Goal: Task Accomplishment & Management: Use online tool/utility

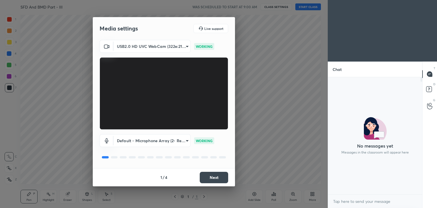
scroll to position [2, 2]
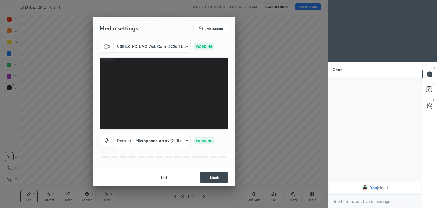
click at [222, 178] on button "Next" at bounding box center [214, 177] width 28 height 11
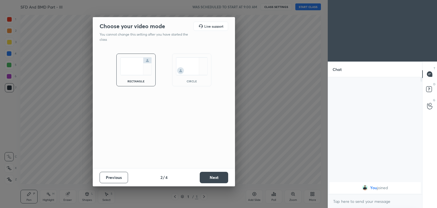
click at [221, 179] on button "Next" at bounding box center [214, 177] width 28 height 11
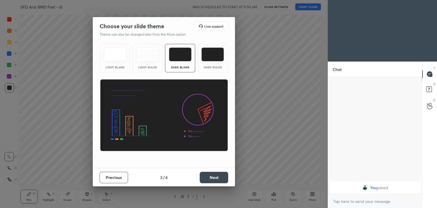
click at [221, 178] on button "Next" at bounding box center [214, 177] width 28 height 11
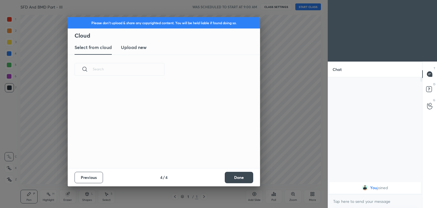
scroll to position [84, 183]
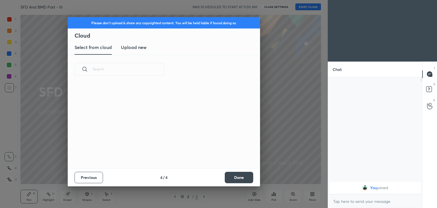
click at [241, 180] on button "Done" at bounding box center [239, 177] width 28 height 11
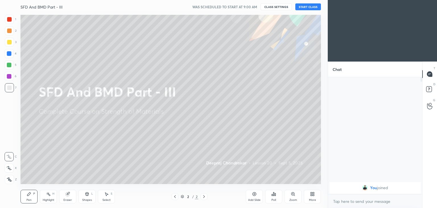
click at [312, 7] on button "START CLASS" at bounding box center [308, 6] width 26 height 7
click at [9, 40] on div at bounding box center [9, 42] width 5 height 5
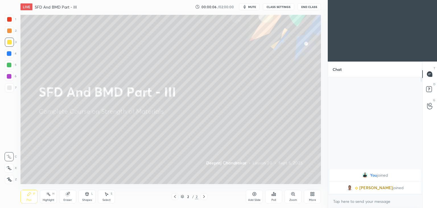
click at [30, 193] on icon at bounding box center [28, 193] width 3 height 3
click at [84, 194] on div "Shapes L" at bounding box center [87, 197] width 17 height 14
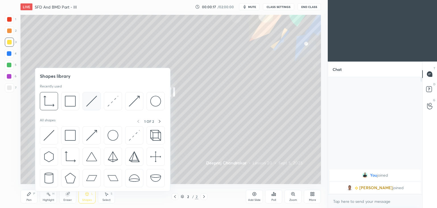
click at [90, 98] on img at bounding box center [91, 101] width 11 height 11
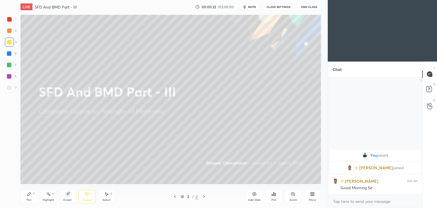
click at [279, 7] on button "CLASS SETTINGS" at bounding box center [278, 6] width 31 height 7
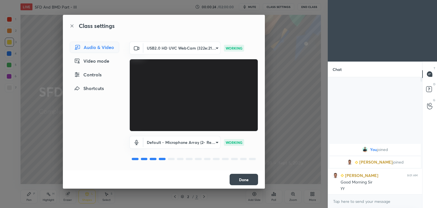
click at [242, 179] on button "Done" at bounding box center [244, 179] width 28 height 11
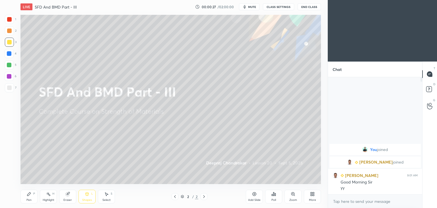
click at [33, 199] on div "Pen P" at bounding box center [28, 197] width 17 height 14
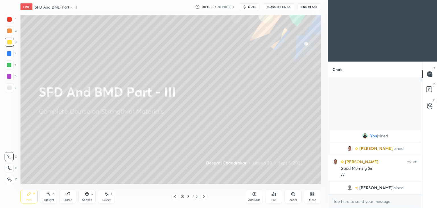
click at [254, 198] on div "Add Slide" at bounding box center [254, 199] width 13 height 3
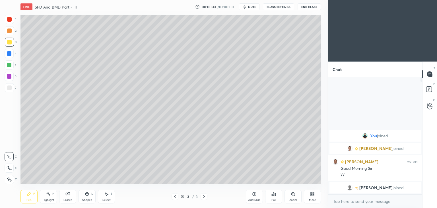
click at [30, 193] on icon at bounding box center [28, 193] width 3 height 3
click at [91, 194] on div "L" at bounding box center [92, 193] width 2 height 3
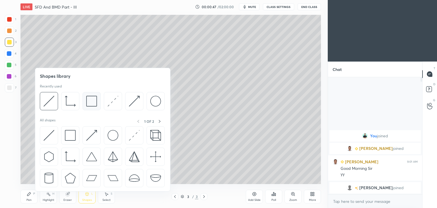
click at [90, 100] on img at bounding box center [91, 101] width 11 height 11
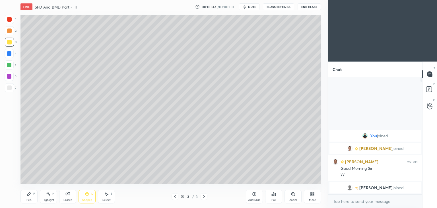
click at [10, 88] on div at bounding box center [9, 87] width 5 height 5
click at [32, 193] on div "Pen P" at bounding box center [28, 197] width 17 height 14
click at [10, 42] on div at bounding box center [9, 42] width 5 height 5
click at [31, 196] on div "Pen P" at bounding box center [28, 197] width 17 height 14
click at [12, 89] on div at bounding box center [9, 87] width 9 height 9
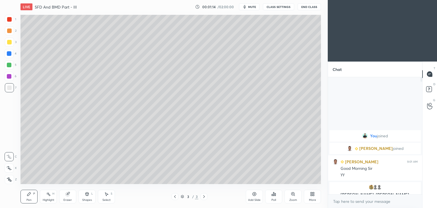
click at [88, 197] on div "Shapes L" at bounding box center [87, 197] width 17 height 14
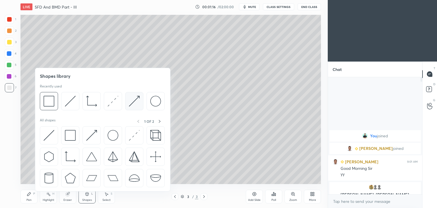
click at [129, 100] on img at bounding box center [134, 101] width 11 height 11
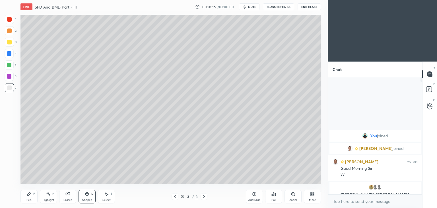
click at [9, 42] on div at bounding box center [9, 42] width 5 height 5
click at [30, 195] on icon at bounding box center [29, 194] width 5 height 5
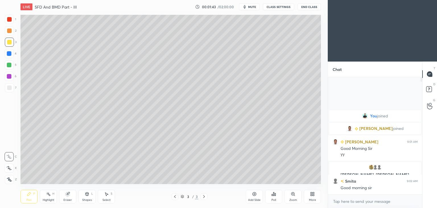
click at [89, 196] on div "Shapes L" at bounding box center [87, 197] width 17 height 14
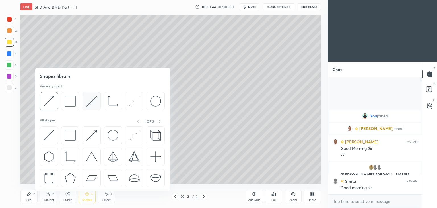
click at [83, 101] on div at bounding box center [92, 101] width 18 height 18
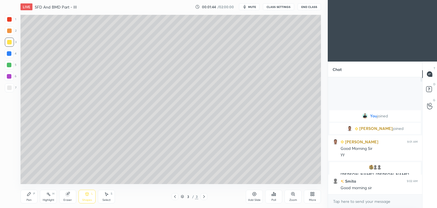
click at [9, 77] on div at bounding box center [9, 76] width 5 height 5
click at [30, 194] on icon at bounding box center [28, 193] width 3 height 3
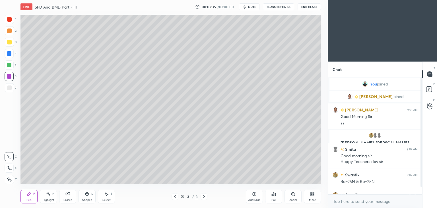
click at [87, 197] on div "Shapes L" at bounding box center [87, 197] width 17 height 14
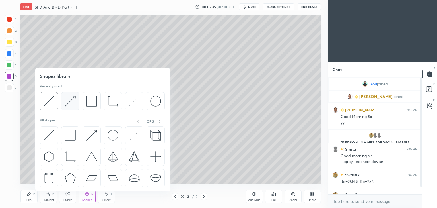
click at [74, 101] on img at bounding box center [70, 101] width 11 height 11
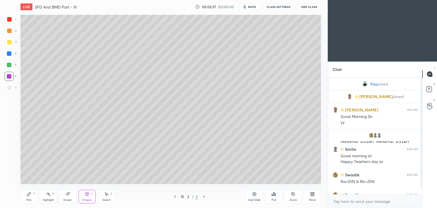
click at [10, 53] on div at bounding box center [9, 53] width 5 height 5
click at [30, 193] on icon at bounding box center [28, 193] width 3 height 3
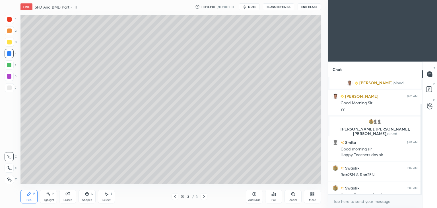
scroll to position [34, 0]
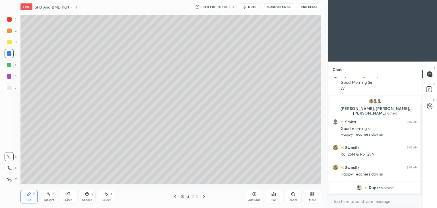
click at [30, 196] on div "Pen P" at bounding box center [28, 197] width 17 height 14
click at [7, 89] on div at bounding box center [9, 87] width 5 height 5
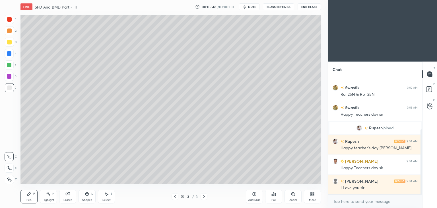
scroll to position [108, 0]
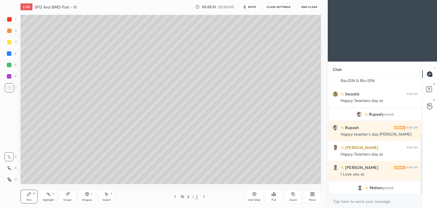
click at [87, 195] on icon at bounding box center [87, 195] width 0 height 2
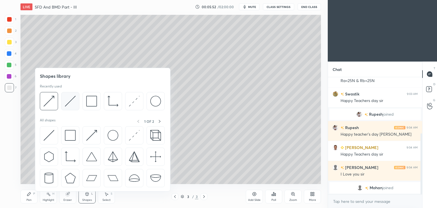
click at [69, 99] on img at bounding box center [70, 101] width 11 height 11
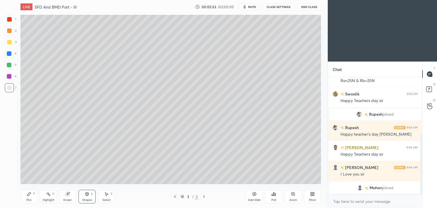
scroll to position [118, 0]
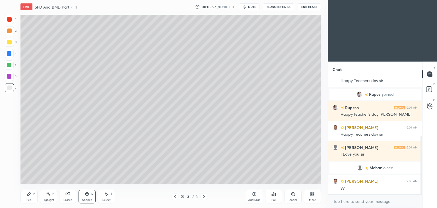
click at [26, 200] on div "Pen" at bounding box center [28, 199] width 5 height 3
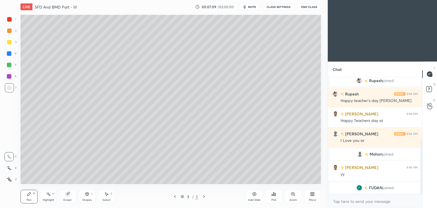
click at [86, 198] on div "Shapes L" at bounding box center [87, 197] width 17 height 14
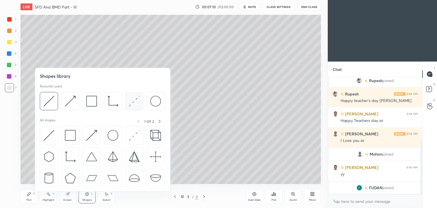
click at [131, 101] on img at bounding box center [134, 101] width 11 height 11
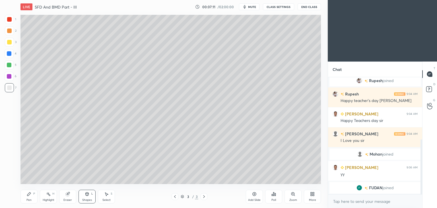
click at [12, 52] on div at bounding box center [9, 53] width 9 height 9
click at [25, 197] on div "Pen P" at bounding box center [28, 197] width 17 height 14
click at [87, 197] on div "Shapes L" at bounding box center [87, 197] width 17 height 14
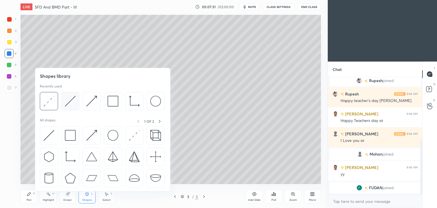
click at [72, 100] on img at bounding box center [70, 101] width 11 height 11
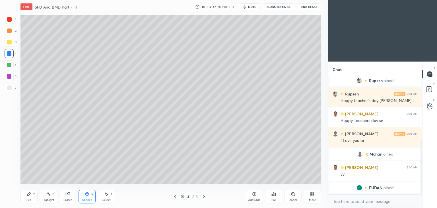
click at [26, 197] on div "Pen P" at bounding box center [28, 197] width 17 height 14
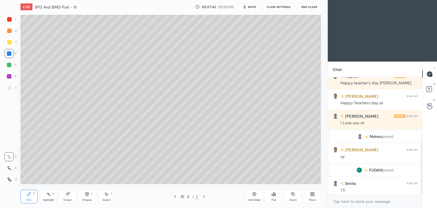
click at [28, 190] on div "Pen P" at bounding box center [28, 197] width 17 height 14
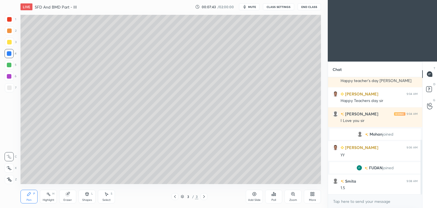
click at [13, 91] on div at bounding box center [9, 87] width 9 height 9
click at [110, 191] on div "Select S" at bounding box center [106, 197] width 17 height 14
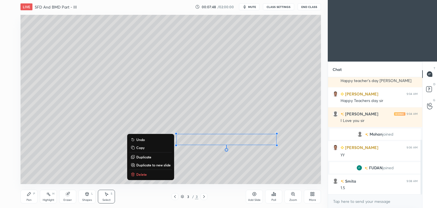
click at [27, 195] on icon at bounding box center [29, 194] width 5 height 5
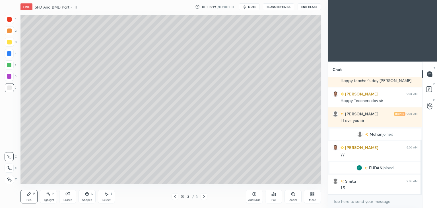
click at [254, 199] on div "Add Slide" at bounding box center [254, 199] width 13 height 3
click at [176, 197] on icon at bounding box center [175, 196] width 5 height 5
click at [204, 197] on icon at bounding box center [204, 196] width 5 height 5
click at [88, 194] on icon at bounding box center [87, 193] width 3 height 3
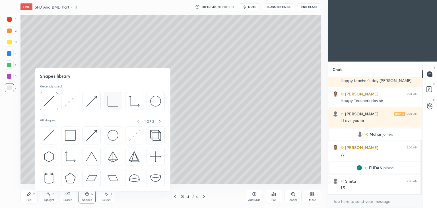
click at [106, 99] on div at bounding box center [113, 101] width 18 height 18
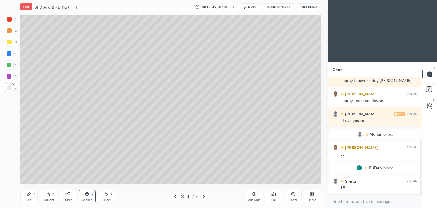
click at [8, 42] on div at bounding box center [9, 42] width 5 height 5
click at [29, 195] on icon at bounding box center [28, 193] width 3 height 3
click at [11, 90] on div at bounding box center [9, 87] width 9 height 9
click at [72, 195] on div "Eraser" at bounding box center [67, 197] width 17 height 14
click at [85, 196] on icon at bounding box center [87, 194] width 5 height 5
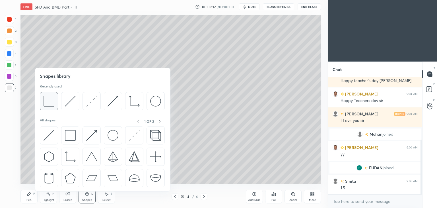
click at [50, 102] on img at bounding box center [49, 101] width 11 height 11
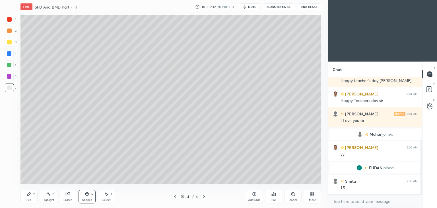
click at [8, 41] on div at bounding box center [9, 42] width 5 height 5
click at [69, 197] on div "Eraser" at bounding box center [67, 197] width 17 height 14
click at [28, 200] on div "Pen" at bounding box center [28, 199] width 5 height 3
click at [175, 197] on icon at bounding box center [175, 196] width 5 height 5
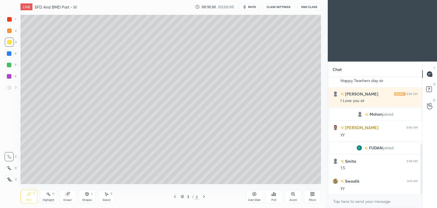
scroll to position [174, 0]
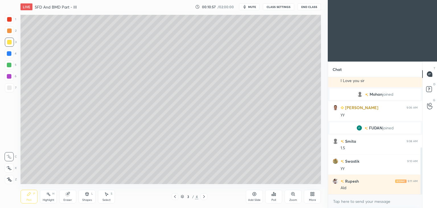
click at [65, 197] on div "Eraser" at bounding box center [67, 197] width 17 height 14
click at [9, 169] on icon at bounding box center [9, 168] width 5 height 5
click at [27, 196] on icon at bounding box center [29, 194] width 5 height 5
click at [10, 88] on div at bounding box center [9, 87] width 5 height 5
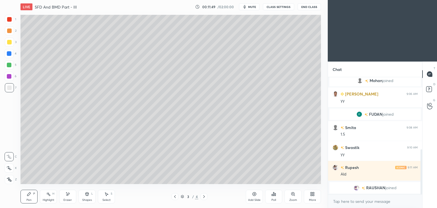
click at [88, 198] on div "Shapes" at bounding box center [87, 199] width 10 height 3
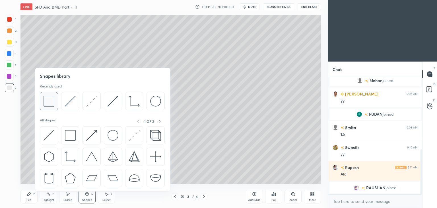
click at [48, 108] on div at bounding box center [49, 101] width 18 height 18
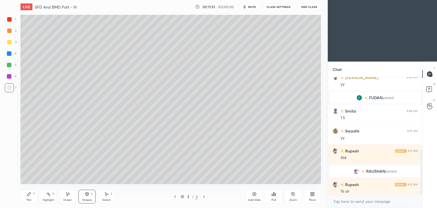
scroll to position [191, 0]
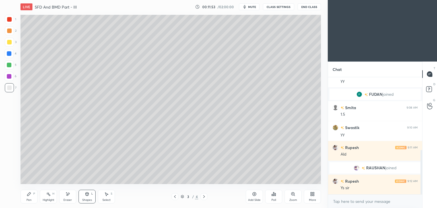
click at [87, 198] on div "Shapes" at bounding box center [87, 199] width 10 height 3
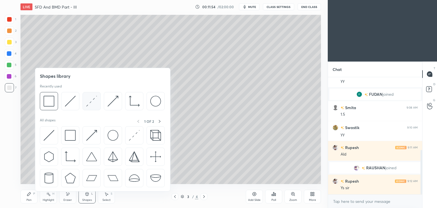
click at [93, 101] on img at bounding box center [91, 101] width 11 height 11
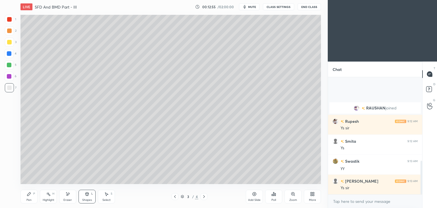
scroll to position [291, 0]
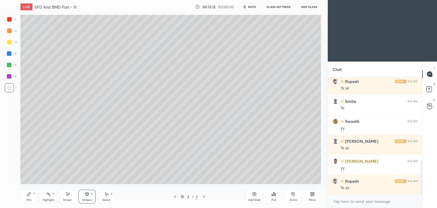
click at [205, 197] on icon at bounding box center [204, 196] width 5 height 5
click at [9, 78] on div at bounding box center [9, 76] width 5 height 5
click at [29, 197] on div "Pen P" at bounding box center [28, 197] width 17 height 14
click at [68, 192] on icon at bounding box center [67, 194] width 5 height 5
click at [27, 196] on icon at bounding box center [28, 193] width 3 height 3
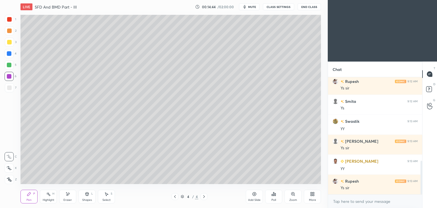
click at [255, 196] on div "Add Slide" at bounding box center [254, 197] width 17 height 14
click at [28, 196] on div "Pen P" at bounding box center [28, 197] width 17 height 14
click at [9, 42] on div at bounding box center [9, 42] width 5 height 5
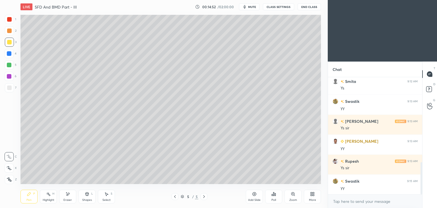
click at [87, 198] on div "Shapes" at bounding box center [87, 199] width 10 height 3
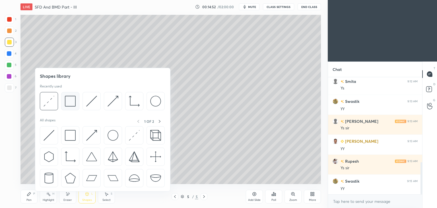
click at [70, 103] on img at bounding box center [70, 101] width 11 height 11
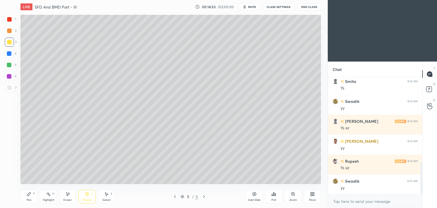
click at [11, 89] on div at bounding box center [9, 87] width 5 height 5
click at [88, 195] on icon at bounding box center [87, 193] width 3 height 3
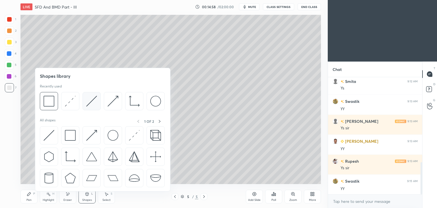
click at [88, 105] on img at bounding box center [91, 101] width 11 height 11
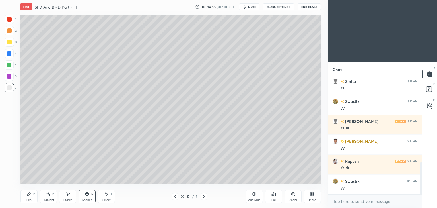
click at [11, 40] on div at bounding box center [9, 42] width 9 height 9
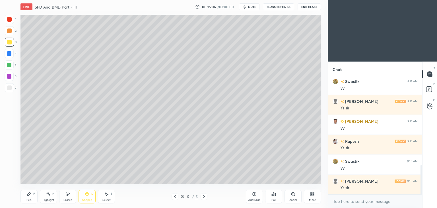
scroll to position [351, 0]
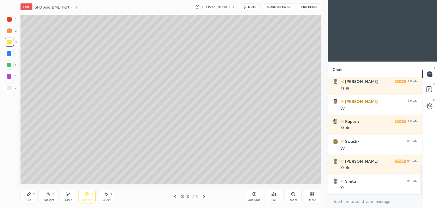
click at [28, 199] on div "Pen" at bounding box center [28, 199] width 5 height 3
click at [29, 196] on div "Pen P" at bounding box center [28, 197] width 17 height 14
click at [11, 88] on div at bounding box center [9, 87] width 5 height 5
click at [9, 39] on div at bounding box center [9, 42] width 9 height 9
click at [90, 194] on div "Shapes L" at bounding box center [87, 197] width 17 height 14
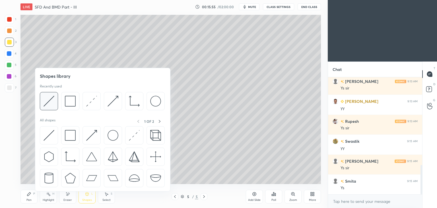
click at [49, 98] on img at bounding box center [49, 101] width 11 height 11
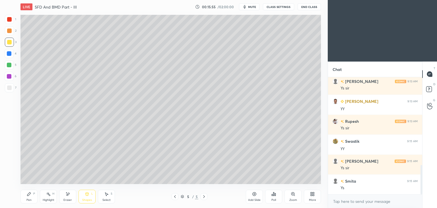
click at [13, 77] on div at bounding box center [9, 76] width 9 height 9
click at [28, 195] on icon at bounding box center [28, 193] width 3 height 3
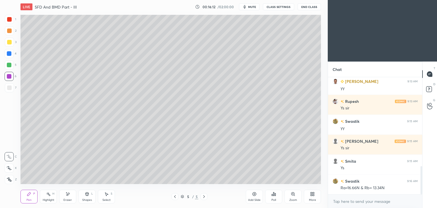
click at [85, 199] on div "Shapes" at bounding box center [87, 199] width 10 height 3
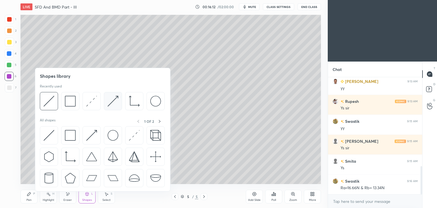
click at [111, 100] on img at bounding box center [113, 101] width 11 height 11
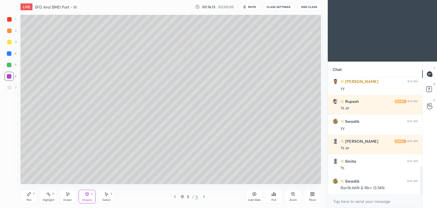
click at [11, 52] on div at bounding box center [9, 53] width 5 height 5
click at [88, 197] on div "Shapes L" at bounding box center [87, 197] width 17 height 14
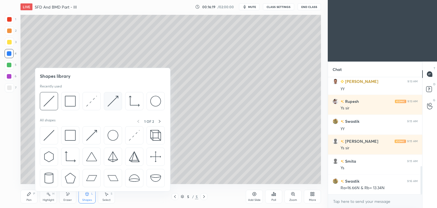
click at [112, 98] on img at bounding box center [113, 101] width 11 height 11
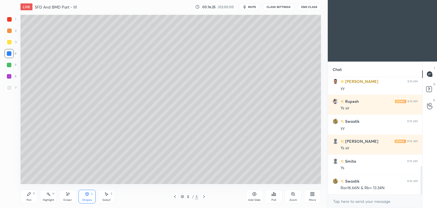
click at [85, 196] on icon at bounding box center [87, 194] width 5 height 5
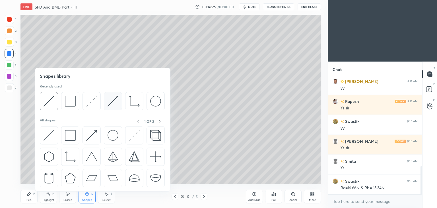
click at [114, 102] on img at bounding box center [113, 101] width 11 height 11
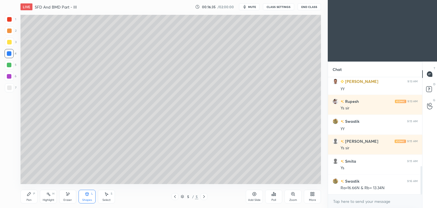
click at [30, 196] on icon at bounding box center [29, 194] width 5 height 5
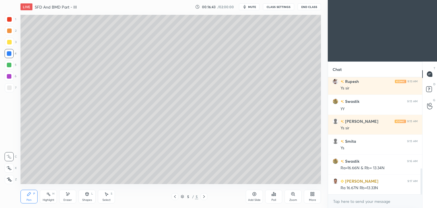
scroll to position [410, 0]
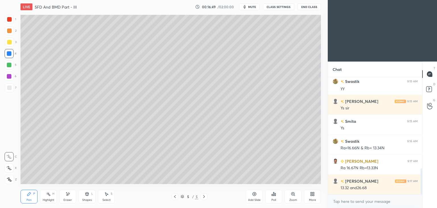
click at [88, 197] on div "Shapes L" at bounding box center [87, 197] width 17 height 14
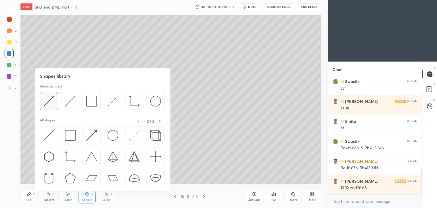
click at [52, 102] on img at bounding box center [49, 101] width 11 height 11
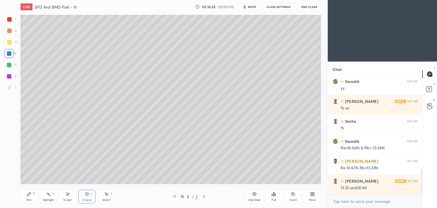
click at [30, 193] on icon at bounding box center [28, 193] width 3 height 3
click at [12, 88] on div at bounding box center [9, 87] width 9 height 9
click at [106, 196] on icon at bounding box center [106, 193] width 3 height 3
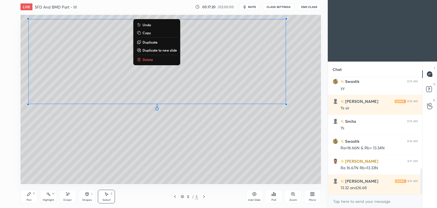
scroll to position [430, 0]
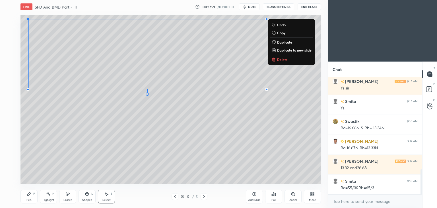
click at [168, 132] on div "0 ° Undo Copy Duplicate Duplicate to new slide Delete" at bounding box center [170, 99] width 301 height 169
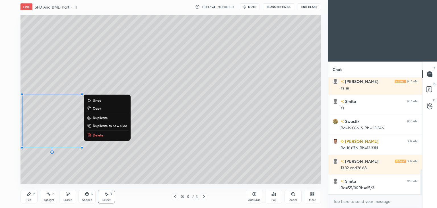
click at [31, 197] on div "Pen P" at bounding box center [28, 197] width 17 height 14
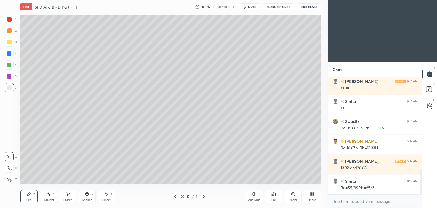
click at [89, 194] on icon at bounding box center [87, 194] width 5 height 5
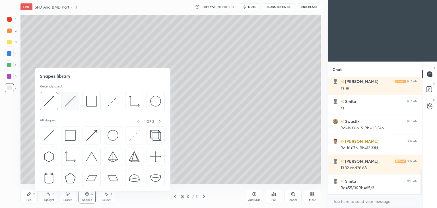
click at [67, 98] on img at bounding box center [70, 101] width 11 height 11
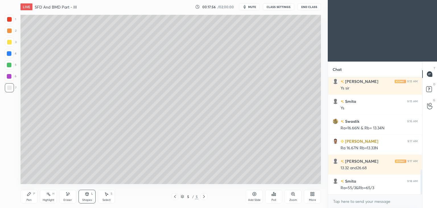
click at [29, 197] on div "Pen P" at bounding box center [28, 197] width 17 height 14
click at [252, 197] on div "Add Slide" at bounding box center [254, 197] width 17 height 14
click at [176, 198] on icon at bounding box center [175, 196] width 5 height 5
click at [205, 195] on icon at bounding box center [204, 196] width 5 height 5
click at [176, 196] on icon at bounding box center [175, 196] width 5 height 5
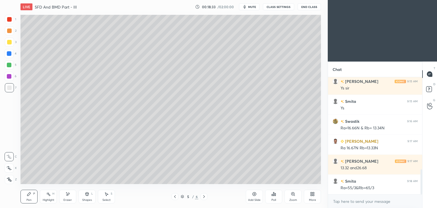
click at [205, 196] on icon at bounding box center [204, 196] width 5 height 5
click at [173, 198] on icon at bounding box center [175, 196] width 5 height 5
click at [82, 197] on div "Shapes L" at bounding box center [87, 197] width 17 height 14
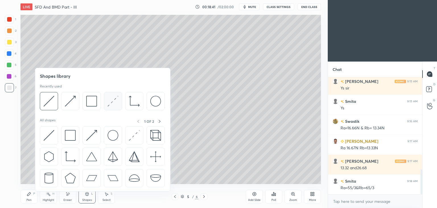
click at [108, 102] on img at bounding box center [113, 101] width 11 height 11
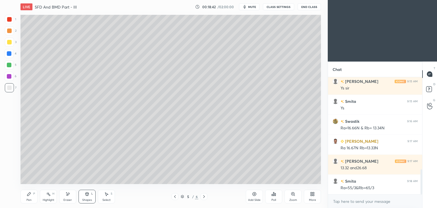
click at [8, 55] on div at bounding box center [9, 53] width 5 height 5
click at [28, 196] on icon at bounding box center [28, 193] width 3 height 3
click at [88, 197] on div "Shapes L" at bounding box center [87, 197] width 17 height 14
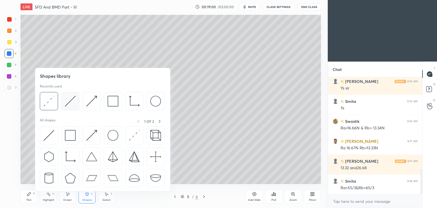
click at [65, 100] on img at bounding box center [70, 101] width 11 height 11
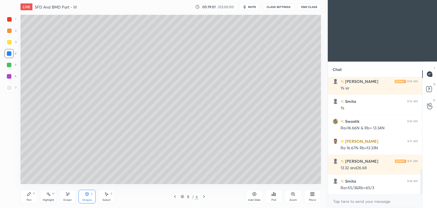
click at [11, 64] on div at bounding box center [9, 65] width 5 height 5
click at [32, 195] on div "Pen P" at bounding box center [28, 197] width 17 height 14
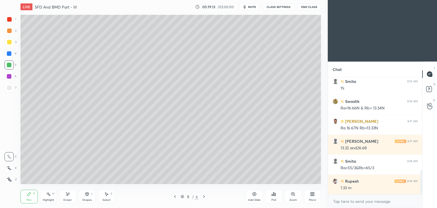
click at [86, 196] on icon at bounding box center [87, 194] width 5 height 5
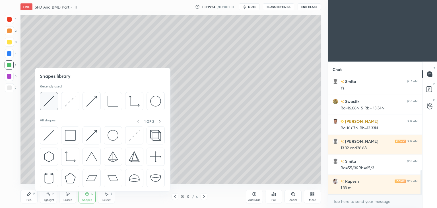
click at [52, 99] on img at bounding box center [49, 101] width 11 height 11
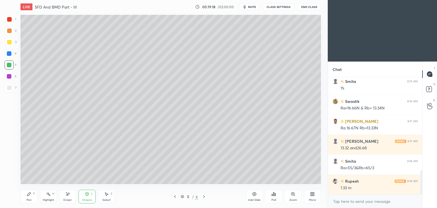
click at [30, 195] on icon at bounding box center [29, 194] width 5 height 5
click at [30, 194] on icon at bounding box center [28, 193] width 3 height 3
click at [10, 91] on div at bounding box center [9, 87] width 9 height 9
click at [204, 197] on icon at bounding box center [204, 196] width 5 height 5
click at [174, 198] on icon at bounding box center [175, 196] width 5 height 5
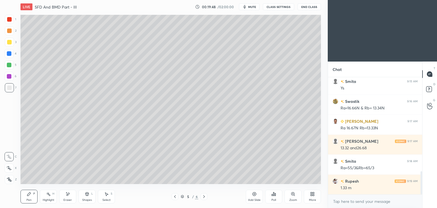
scroll to position [475, 0]
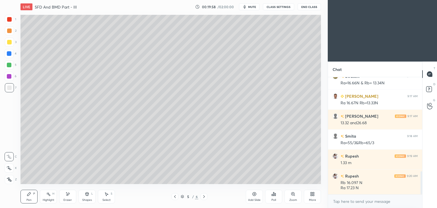
click at [90, 193] on div "Shapes L" at bounding box center [87, 197] width 17 height 14
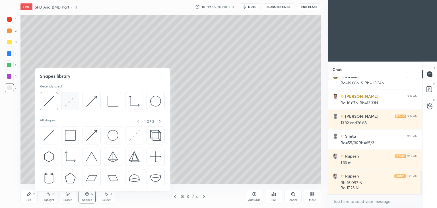
click at [71, 103] on img at bounding box center [70, 101] width 11 height 11
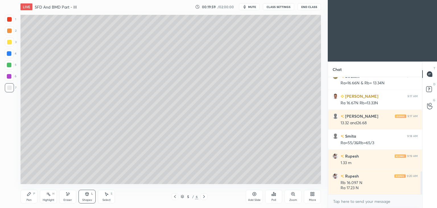
click at [11, 66] on div at bounding box center [9, 64] width 9 height 9
click at [26, 198] on div "Pen P" at bounding box center [28, 197] width 17 height 14
click at [207, 196] on div at bounding box center [204, 196] width 7 height 7
click at [33, 201] on div "Pen P" at bounding box center [28, 197] width 17 height 14
click at [11, 88] on div at bounding box center [9, 87] width 9 height 9
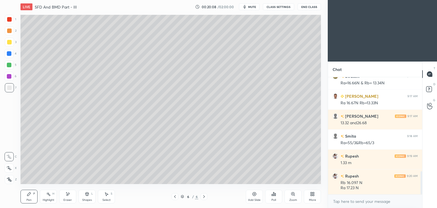
click at [176, 195] on icon at bounding box center [175, 196] width 5 height 5
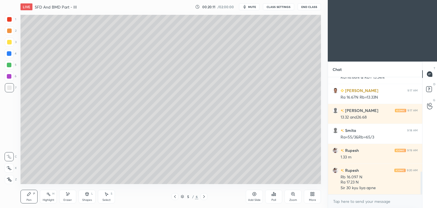
click at [203, 197] on icon at bounding box center [204, 196] width 5 height 5
click at [174, 197] on icon at bounding box center [175, 196] width 5 height 5
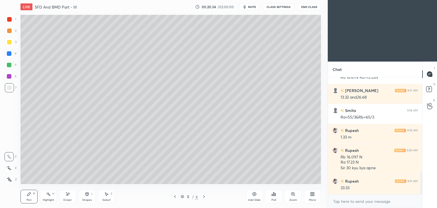
scroll to position [507, 0]
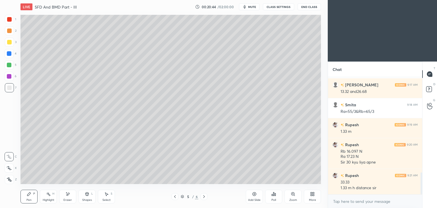
click at [71, 194] on div "Eraser" at bounding box center [67, 197] width 17 height 14
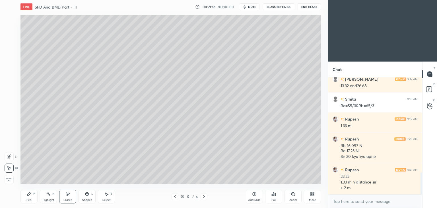
scroll to position [532, 0]
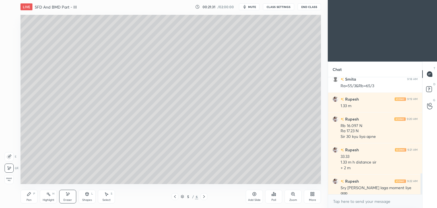
click at [203, 196] on icon at bounding box center [204, 196] width 5 height 5
click at [177, 195] on div at bounding box center [175, 196] width 7 height 7
click at [203, 197] on icon at bounding box center [204, 196] width 5 height 5
click at [28, 198] on div "Pen P" at bounding box center [28, 197] width 17 height 14
click at [178, 197] on div at bounding box center [175, 196] width 7 height 7
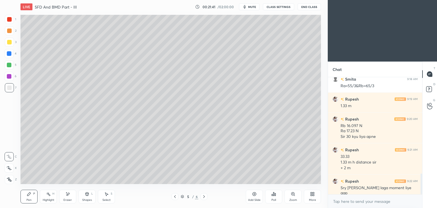
scroll to position [538, 0]
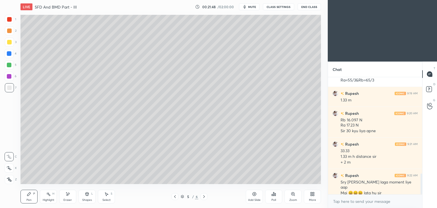
click at [205, 198] on icon at bounding box center [204, 196] width 5 height 5
click at [176, 197] on icon at bounding box center [175, 196] width 5 height 5
click at [205, 195] on icon at bounding box center [204, 196] width 5 height 5
click at [173, 197] on icon at bounding box center [175, 196] width 5 height 5
click at [89, 198] on div "Shapes L" at bounding box center [87, 197] width 17 height 14
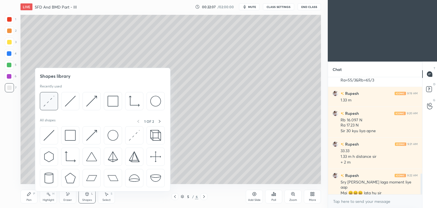
click at [58, 99] on div at bounding box center [102, 102] width 125 height 21
click at [52, 96] on img at bounding box center [49, 101] width 11 height 11
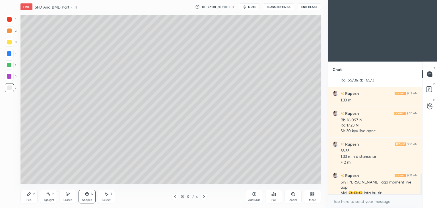
click at [12, 56] on div at bounding box center [9, 53] width 9 height 9
click at [29, 197] on div "Pen P" at bounding box center [28, 197] width 17 height 14
click at [205, 197] on icon at bounding box center [204, 196] width 2 height 3
click at [27, 195] on icon at bounding box center [29, 194] width 5 height 5
click at [11, 90] on div at bounding box center [9, 87] width 5 height 5
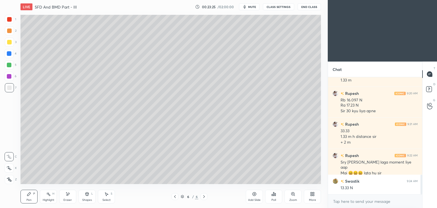
scroll to position [578, 0]
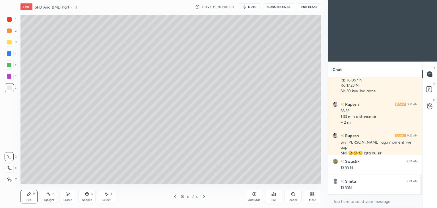
click at [173, 195] on icon at bounding box center [175, 196] width 5 height 5
click at [201, 197] on div at bounding box center [204, 196] width 7 height 7
click at [88, 197] on div "Shapes L" at bounding box center [87, 197] width 17 height 14
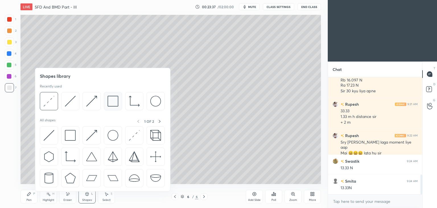
click at [110, 100] on img at bounding box center [113, 101] width 11 height 11
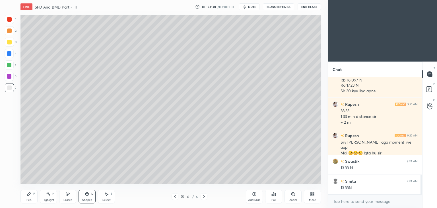
click at [10, 42] on div at bounding box center [9, 42] width 5 height 5
click at [26, 196] on div "Pen P" at bounding box center [28, 197] width 17 height 14
click at [10, 87] on div at bounding box center [9, 87] width 5 height 5
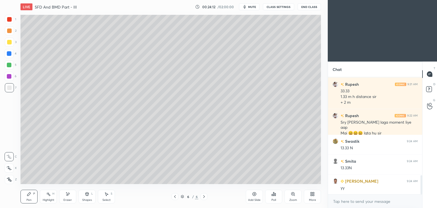
click at [87, 198] on div "Shapes" at bounding box center [87, 199] width 10 height 3
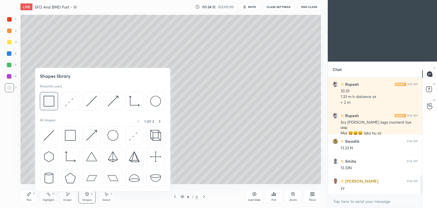
click at [49, 100] on img at bounding box center [49, 101] width 11 height 11
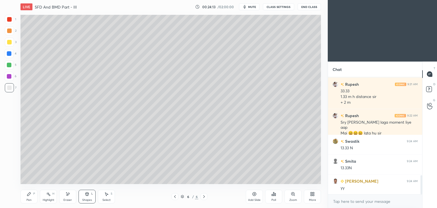
click at [7, 44] on div at bounding box center [9, 42] width 5 height 5
click at [24, 200] on div "Pen P" at bounding box center [28, 197] width 17 height 14
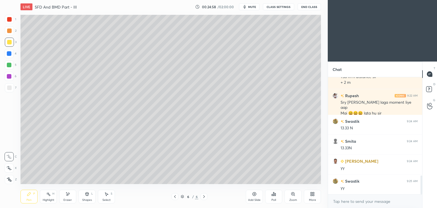
click at [175, 197] on icon at bounding box center [175, 196] width 5 height 5
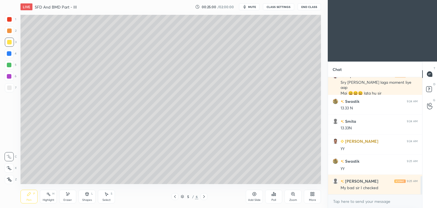
click at [203, 196] on icon at bounding box center [204, 196] width 5 height 5
click at [172, 198] on div at bounding box center [175, 196] width 7 height 7
click at [203, 197] on icon at bounding box center [204, 196] width 5 height 5
click at [253, 200] on div "Add Slide" at bounding box center [254, 199] width 13 height 3
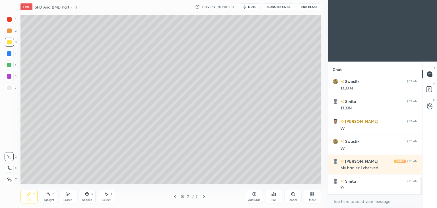
click at [88, 194] on icon at bounding box center [87, 193] width 3 height 3
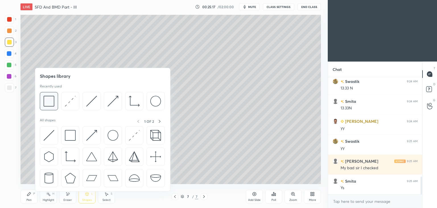
click at [48, 99] on img at bounding box center [49, 101] width 11 height 11
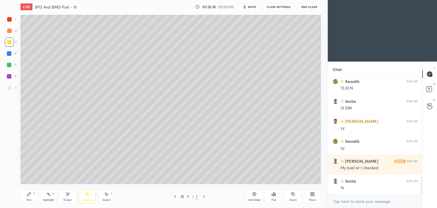
click at [9, 87] on div at bounding box center [9, 87] width 5 height 5
click at [28, 196] on icon at bounding box center [29, 194] width 5 height 5
click at [10, 87] on div at bounding box center [9, 87] width 5 height 5
click at [87, 196] on icon at bounding box center [87, 194] width 5 height 5
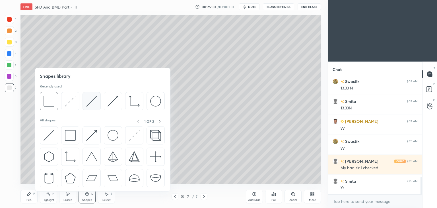
click at [89, 102] on img at bounding box center [91, 101] width 11 height 11
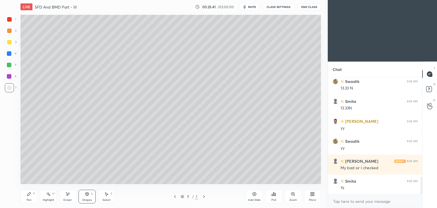
click at [31, 194] on icon at bounding box center [29, 194] width 5 height 5
click at [9, 44] on div at bounding box center [9, 42] width 5 height 5
click at [104, 197] on div "Select S" at bounding box center [106, 197] width 17 height 14
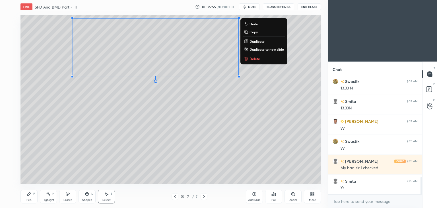
scroll to position [677, 0]
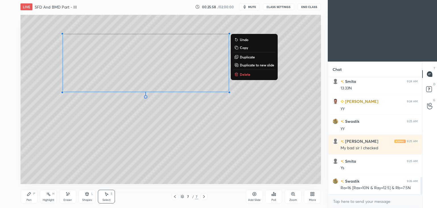
click at [85, 200] on div "Shapes" at bounding box center [87, 199] width 10 height 3
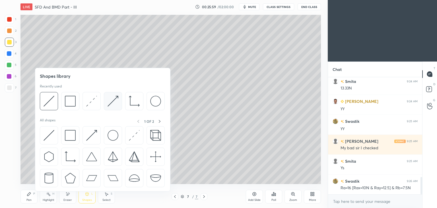
click at [106, 99] on div at bounding box center [113, 101] width 18 height 18
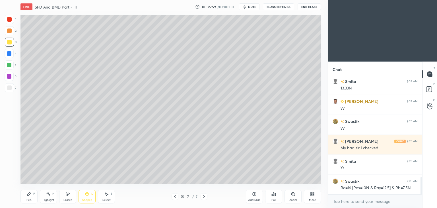
click at [11, 18] on div at bounding box center [9, 19] width 5 height 5
click at [33, 195] on div "Pen P" at bounding box center [28, 197] width 17 height 14
click at [89, 198] on div "Shapes L" at bounding box center [87, 197] width 17 height 14
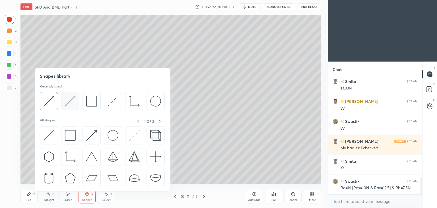
click at [72, 101] on img at bounding box center [70, 101] width 11 height 11
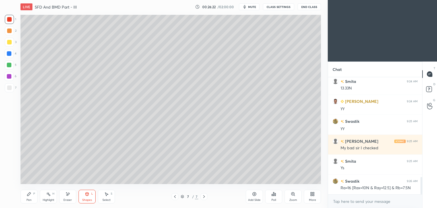
click at [14, 78] on div "6" at bounding box center [11, 76] width 12 height 9
click at [29, 190] on div "Pen P" at bounding box center [28, 197] width 17 height 14
click at [89, 196] on div "Shapes L" at bounding box center [87, 197] width 17 height 14
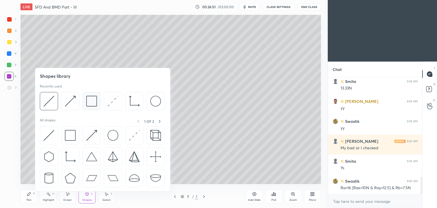
click at [90, 102] on img at bounding box center [91, 101] width 11 height 11
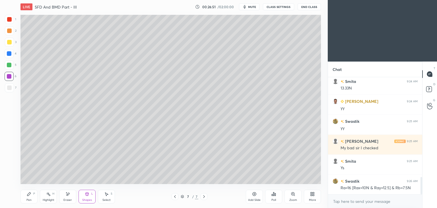
click at [11, 89] on div at bounding box center [9, 87] width 5 height 5
click at [104, 196] on icon at bounding box center [106, 194] width 5 height 5
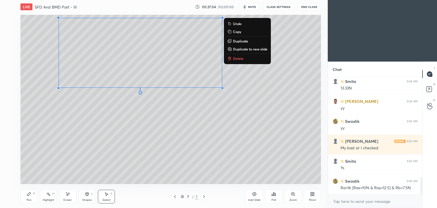
click at [85, 169] on div "0 ° Undo Copy Duplicate Duplicate to new slide Delete" at bounding box center [170, 99] width 301 height 169
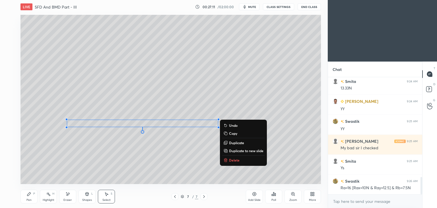
click at [87, 198] on div "Shapes L" at bounding box center [87, 197] width 17 height 14
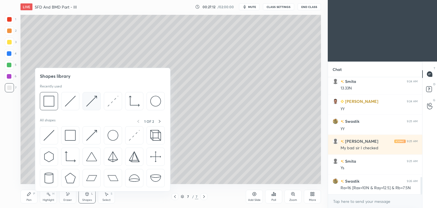
click at [89, 100] on img at bounding box center [91, 101] width 11 height 11
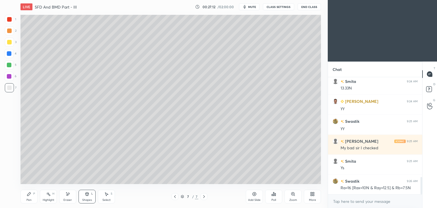
click at [13, 54] on div at bounding box center [9, 53] width 9 height 9
click at [28, 194] on icon at bounding box center [28, 193] width 3 height 3
click at [87, 198] on div "Shapes" at bounding box center [87, 199] width 10 height 3
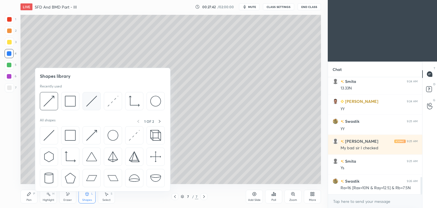
click at [89, 102] on img at bounding box center [91, 101] width 11 height 11
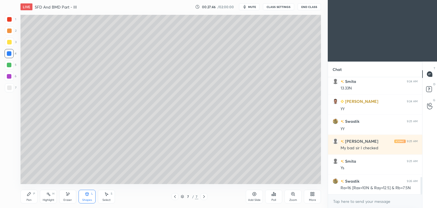
click at [85, 197] on div "Shapes L" at bounding box center [87, 197] width 17 height 14
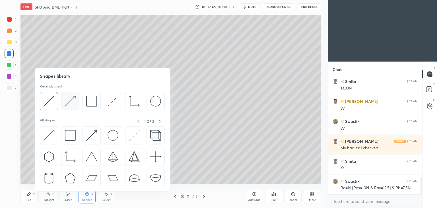
click at [73, 100] on img at bounding box center [70, 101] width 11 height 11
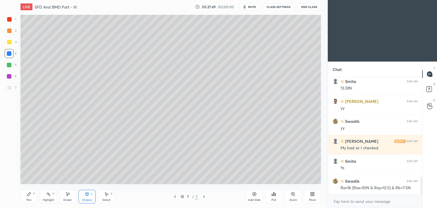
click at [80, 197] on div "Shapes L" at bounding box center [87, 197] width 17 height 14
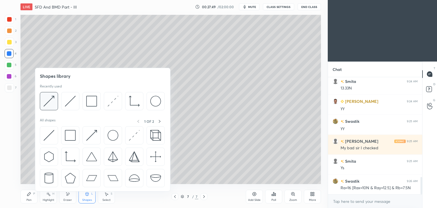
click at [50, 100] on img at bounding box center [49, 101] width 11 height 11
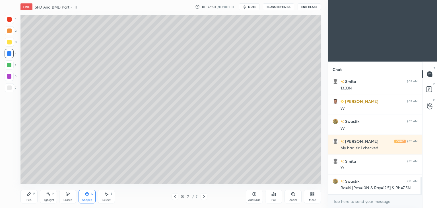
click at [8, 76] on div at bounding box center [9, 76] width 5 height 5
click at [30, 199] on div "Pen" at bounding box center [28, 199] width 5 height 3
click at [67, 196] on icon at bounding box center [67, 194] width 5 height 5
click at [256, 199] on div "Add Slide" at bounding box center [254, 199] width 13 height 3
click at [30, 196] on icon at bounding box center [29, 194] width 5 height 5
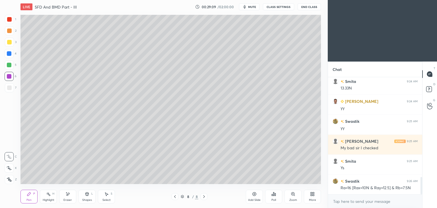
click at [9, 43] on div at bounding box center [9, 42] width 5 height 5
click at [67, 197] on div "Eraser" at bounding box center [67, 197] width 17 height 14
click at [31, 196] on icon at bounding box center [29, 194] width 5 height 5
click at [85, 196] on icon at bounding box center [87, 194] width 5 height 5
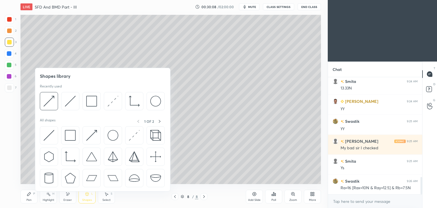
click at [31, 194] on icon at bounding box center [29, 194] width 5 height 5
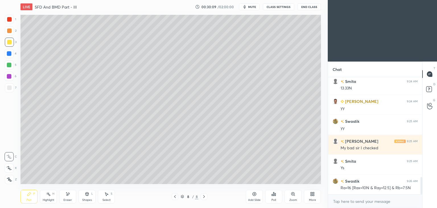
click at [10, 88] on div at bounding box center [9, 87] width 5 height 5
click at [28, 195] on icon at bounding box center [28, 193] width 3 height 3
click at [90, 200] on div "Shapes" at bounding box center [87, 199] width 10 height 3
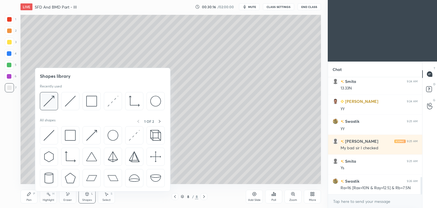
click at [55, 97] on div at bounding box center [49, 101] width 18 height 18
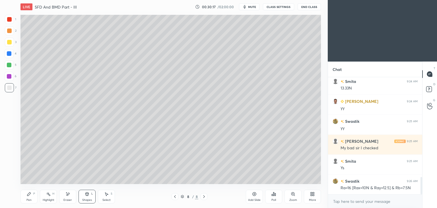
click at [9, 54] on div at bounding box center [9, 53] width 5 height 5
click at [85, 199] on div "Shapes" at bounding box center [87, 199] width 10 height 3
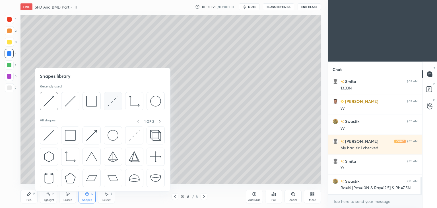
click at [113, 103] on img at bounding box center [113, 101] width 11 height 11
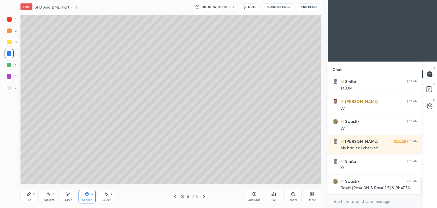
click at [29, 197] on div "Pen P" at bounding box center [28, 197] width 17 height 14
click at [29, 195] on icon at bounding box center [29, 194] width 5 height 5
click at [109, 196] on div "Select S" at bounding box center [106, 197] width 17 height 14
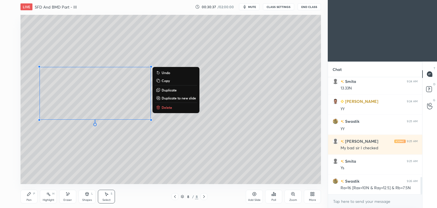
click at [165, 90] on p "Duplicate" at bounding box center [169, 90] width 15 height 5
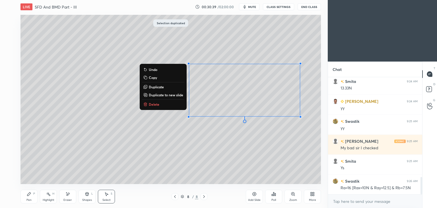
click at [29, 193] on icon at bounding box center [29, 194] width 5 height 5
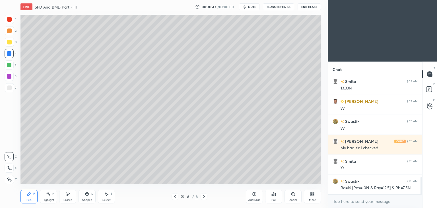
click at [86, 197] on div "Shapes L" at bounding box center [87, 197] width 17 height 14
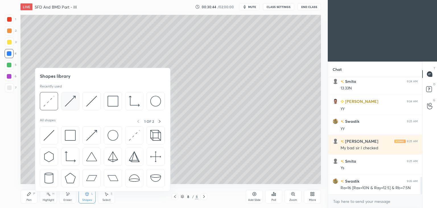
click at [69, 99] on img at bounding box center [70, 101] width 11 height 11
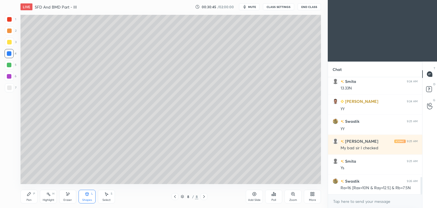
click at [14, 18] on div "1" at bounding box center [10, 19] width 11 height 9
click at [25, 197] on div "Pen P" at bounding box center [28, 197] width 17 height 14
click at [88, 195] on icon at bounding box center [87, 193] width 3 height 3
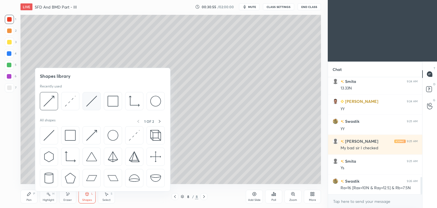
click at [92, 100] on img at bounding box center [91, 101] width 11 height 11
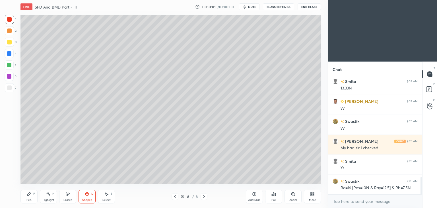
click at [30, 194] on icon at bounding box center [29, 194] width 5 height 5
click at [69, 195] on icon at bounding box center [67, 194] width 5 height 5
click at [34, 194] on div "P" at bounding box center [34, 193] width 2 height 3
click at [178, 195] on div at bounding box center [175, 196] width 7 height 7
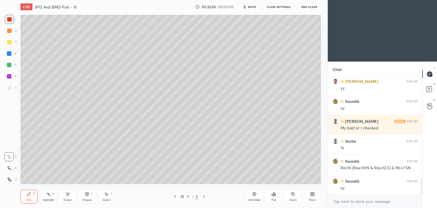
scroll to position [717, 0]
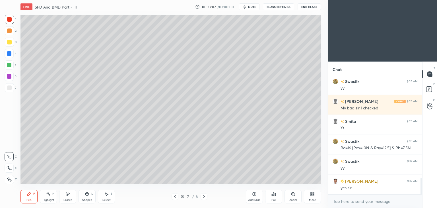
click at [87, 196] on icon at bounding box center [87, 194] width 5 height 5
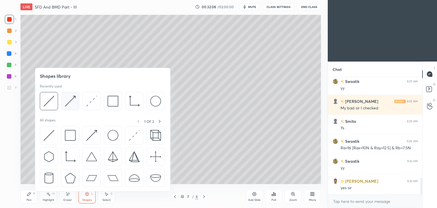
click at [69, 98] on img at bounding box center [70, 101] width 11 height 11
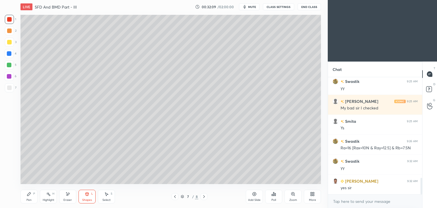
click at [7, 52] on div at bounding box center [9, 53] width 9 height 9
click at [30, 192] on icon at bounding box center [29, 194] width 5 height 5
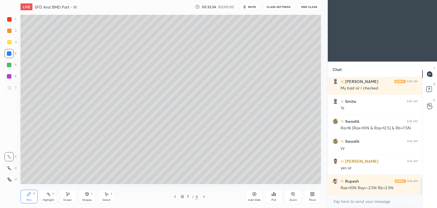
click at [90, 196] on div "Shapes L" at bounding box center [87, 197] width 17 height 14
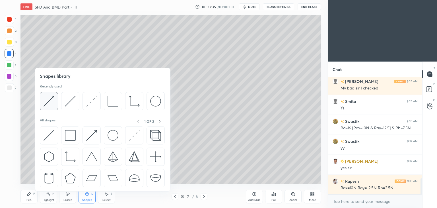
click at [52, 98] on img at bounding box center [49, 101] width 11 height 11
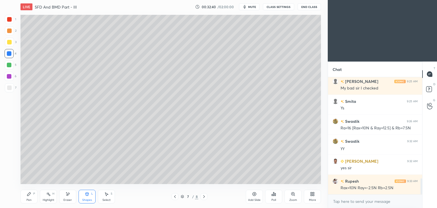
click at [11, 39] on div at bounding box center [9, 42] width 9 height 9
click at [30, 197] on div "Pen P" at bounding box center [28, 197] width 17 height 14
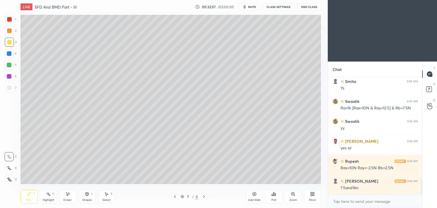
click at [69, 196] on div "Eraser" at bounding box center [67, 197] width 17 height 14
click at [84, 196] on div "Shapes L" at bounding box center [87, 197] width 17 height 14
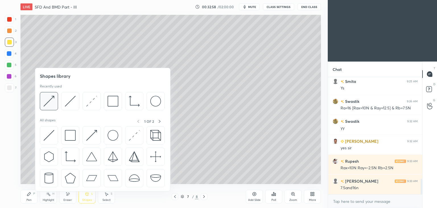
click at [55, 100] on div at bounding box center [49, 101] width 18 height 18
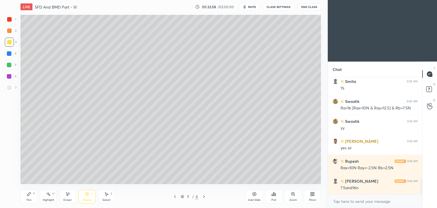
click at [14, 20] on div at bounding box center [9, 19] width 9 height 9
click at [34, 194] on div "P" at bounding box center [34, 193] width 2 height 3
click at [87, 198] on div "Shapes" at bounding box center [87, 199] width 10 height 3
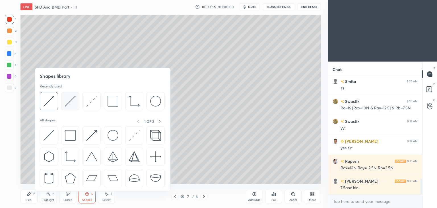
click at [67, 101] on img at bounding box center [70, 101] width 11 height 11
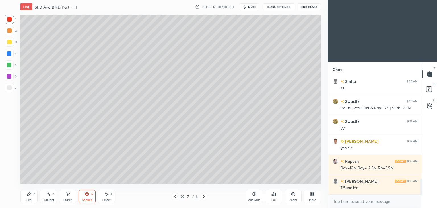
click at [8, 42] on div at bounding box center [9, 42] width 5 height 5
click at [27, 195] on icon at bounding box center [28, 193] width 3 height 3
click at [88, 198] on div "Shapes L" at bounding box center [87, 197] width 17 height 14
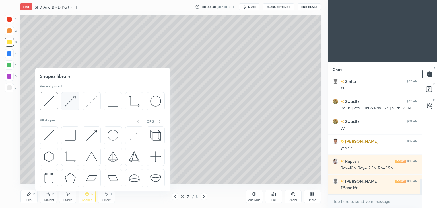
click at [68, 101] on img at bounding box center [70, 101] width 11 height 11
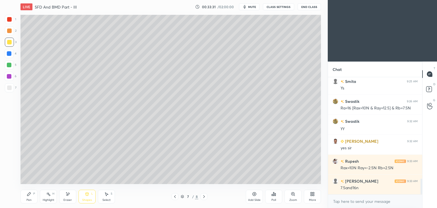
click at [11, 55] on div at bounding box center [9, 53] width 9 height 9
click at [66, 197] on div "Eraser" at bounding box center [67, 197] width 17 height 14
click at [10, 155] on icon at bounding box center [9, 156] width 5 height 5
click at [32, 196] on div "Pen P" at bounding box center [28, 197] width 17 height 14
click at [11, 46] on div at bounding box center [9, 42] width 9 height 9
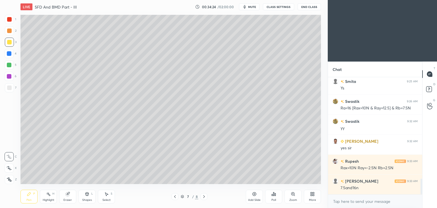
click at [205, 196] on icon at bounding box center [204, 196] width 2 height 3
click at [173, 197] on icon at bounding box center [175, 196] width 5 height 5
click at [252, 199] on div "Add Slide" at bounding box center [254, 199] width 13 height 3
click at [90, 194] on div "Shapes L" at bounding box center [87, 197] width 17 height 14
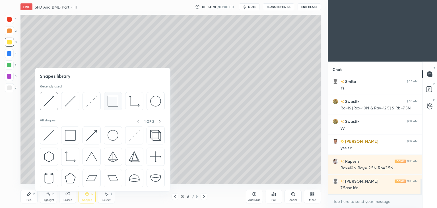
click at [110, 102] on img at bounding box center [113, 101] width 11 height 11
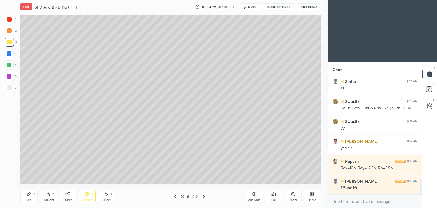
click at [9, 88] on div at bounding box center [9, 87] width 5 height 5
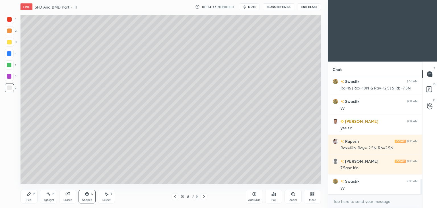
click at [89, 198] on div "Shapes" at bounding box center [87, 199] width 10 height 3
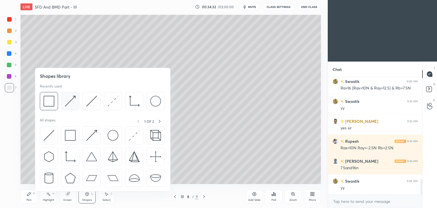
click at [76, 100] on div at bounding box center [70, 101] width 18 height 18
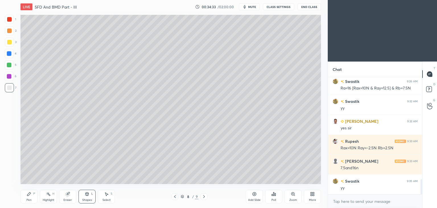
scroll to position [797, 0]
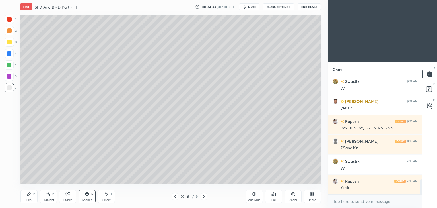
click at [11, 54] on div at bounding box center [9, 53] width 5 height 5
click at [27, 194] on icon at bounding box center [29, 194] width 5 height 5
click at [84, 194] on div "Shapes L" at bounding box center [87, 197] width 17 height 14
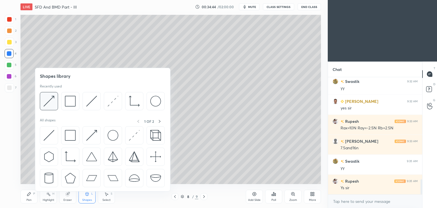
click at [49, 97] on img at bounding box center [49, 101] width 11 height 11
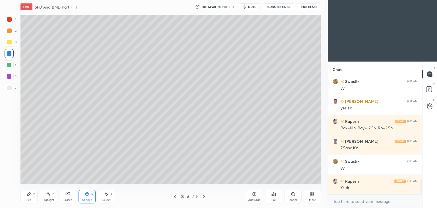
click at [31, 196] on div "Pen P" at bounding box center [28, 197] width 17 height 14
click at [174, 198] on icon at bounding box center [175, 196] width 5 height 5
click at [204, 196] on icon at bounding box center [204, 196] width 5 height 5
click at [84, 197] on div "Shapes L" at bounding box center [87, 197] width 17 height 14
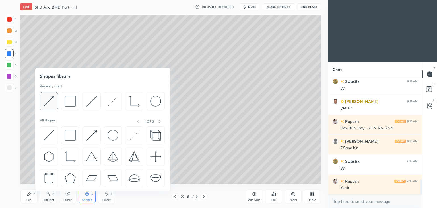
click at [52, 97] on img at bounding box center [49, 101] width 11 height 11
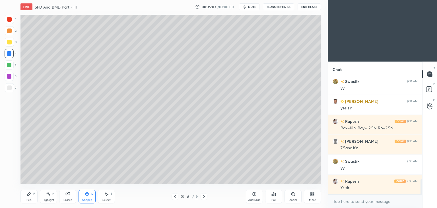
click at [13, 43] on div at bounding box center [9, 42] width 9 height 9
click at [175, 197] on icon at bounding box center [175, 196] width 5 height 5
click at [202, 197] on icon at bounding box center [204, 196] width 5 height 5
click at [30, 196] on div "Pen P" at bounding box center [28, 197] width 17 height 14
click at [175, 196] on icon at bounding box center [175, 196] width 5 height 5
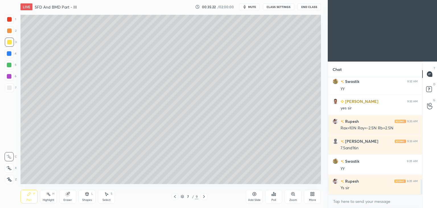
click at [203, 197] on icon at bounding box center [204, 196] width 5 height 5
click at [89, 196] on icon at bounding box center [87, 194] width 5 height 5
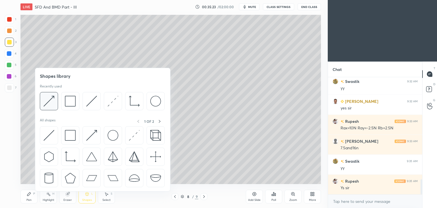
click at [56, 99] on div at bounding box center [49, 101] width 18 height 18
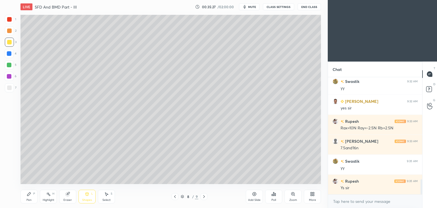
click at [29, 191] on div "Pen P" at bounding box center [28, 197] width 17 height 14
click at [10, 89] on div at bounding box center [9, 87] width 5 height 5
click at [89, 195] on icon at bounding box center [87, 194] width 5 height 5
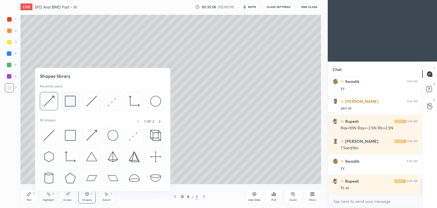
click at [71, 102] on img at bounding box center [70, 101] width 11 height 11
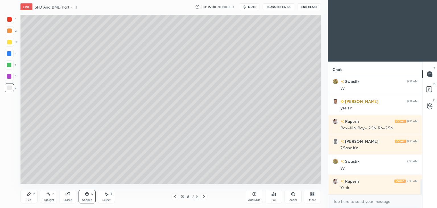
click at [29, 198] on div "Pen" at bounding box center [28, 199] width 5 height 3
click at [87, 196] on icon at bounding box center [87, 194] width 5 height 5
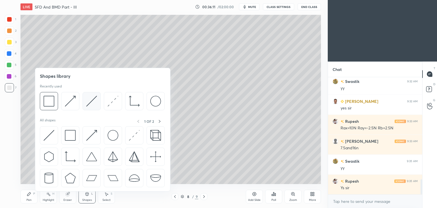
click at [91, 98] on img at bounding box center [91, 101] width 11 height 11
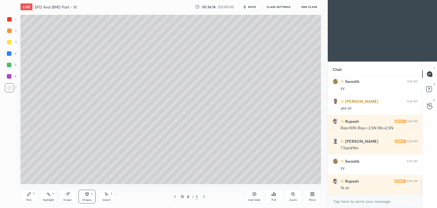
click at [32, 195] on div "Pen P" at bounding box center [28, 197] width 17 height 14
click at [173, 197] on icon at bounding box center [175, 196] width 5 height 5
click at [204, 198] on icon at bounding box center [204, 196] width 5 height 5
click at [88, 194] on icon at bounding box center [87, 193] width 3 height 3
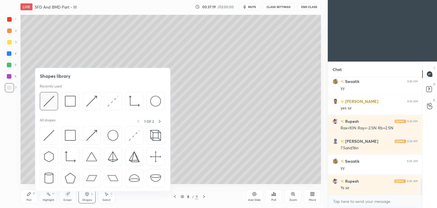
click at [52, 98] on img at bounding box center [49, 101] width 11 height 11
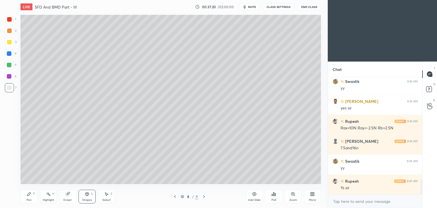
click at [10, 54] on div at bounding box center [9, 53] width 5 height 5
click at [32, 196] on div "Pen P" at bounding box center [28, 197] width 17 height 14
click at [12, 90] on div at bounding box center [9, 87] width 9 height 9
click at [86, 197] on div "Shapes L" at bounding box center [87, 197] width 17 height 14
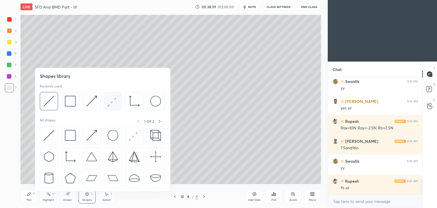
click at [109, 103] on img at bounding box center [113, 101] width 11 height 11
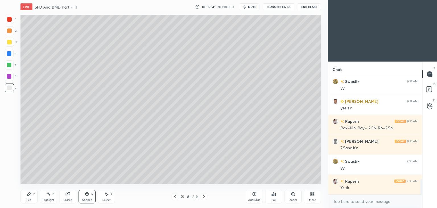
click at [10, 40] on div at bounding box center [9, 42] width 5 height 5
click at [9, 18] on div at bounding box center [9, 19] width 5 height 5
click at [29, 195] on icon at bounding box center [28, 193] width 3 height 3
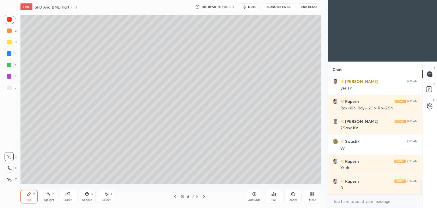
scroll to position [837, 0]
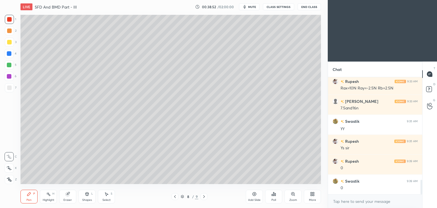
click at [89, 196] on div "Shapes L" at bounding box center [87, 197] width 17 height 14
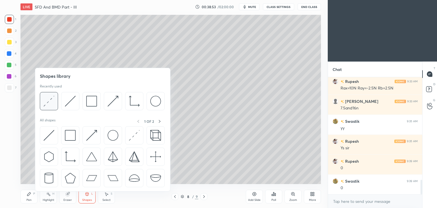
click at [55, 98] on div at bounding box center [49, 101] width 18 height 18
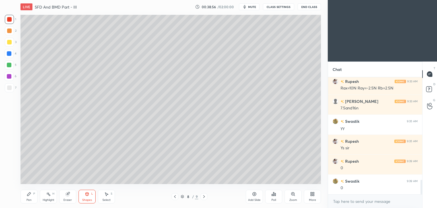
click at [31, 196] on div "Pen P" at bounding box center [28, 197] width 17 height 14
click at [83, 199] on div "Shapes" at bounding box center [87, 199] width 10 height 3
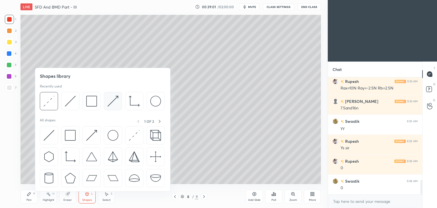
click at [113, 100] on img at bounding box center [113, 101] width 11 height 11
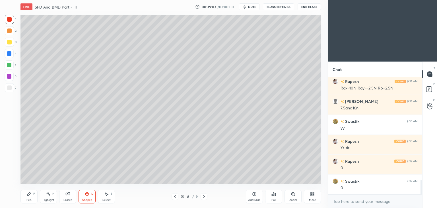
click at [85, 198] on div "Shapes" at bounding box center [87, 199] width 10 height 3
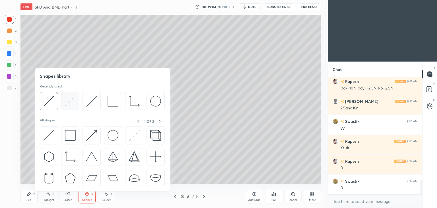
click at [69, 101] on img at bounding box center [70, 101] width 11 height 11
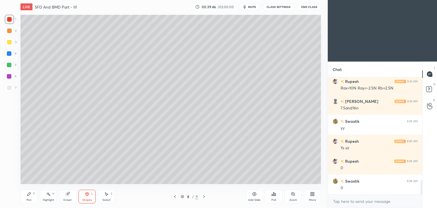
click at [10, 92] on div "7" at bounding box center [11, 88] width 12 height 11
click at [24, 197] on div "Pen P" at bounding box center [28, 197] width 17 height 14
click at [89, 195] on div "Shapes L" at bounding box center [87, 197] width 17 height 14
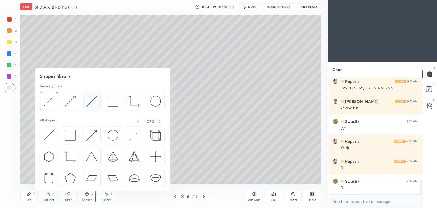
click at [94, 99] on img at bounding box center [91, 101] width 11 height 11
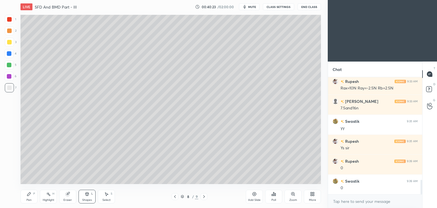
click at [28, 198] on div "Pen P" at bounding box center [28, 197] width 17 height 14
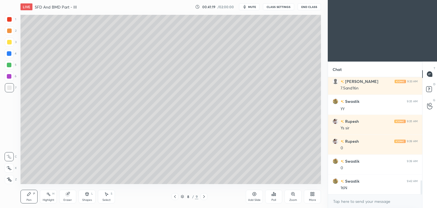
click at [84, 195] on div "Shapes L" at bounding box center [87, 197] width 17 height 14
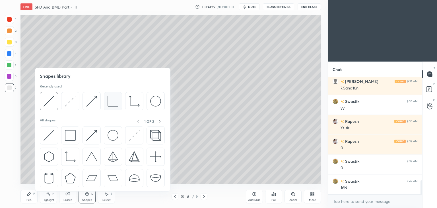
click at [106, 101] on div at bounding box center [113, 101] width 18 height 18
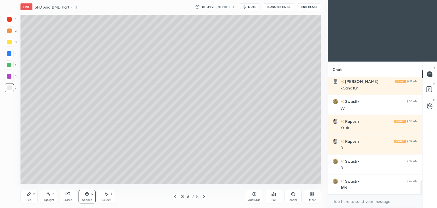
click at [5, 44] on div at bounding box center [9, 42] width 9 height 9
click at [22, 196] on div "Pen P" at bounding box center [28, 197] width 17 height 14
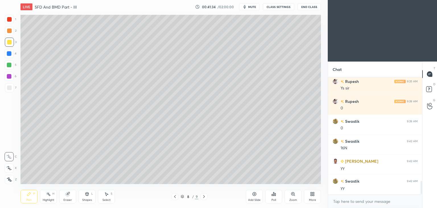
scroll to position [916, 0]
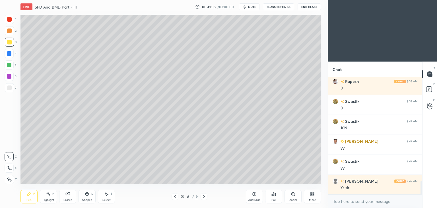
click at [254, 196] on icon at bounding box center [254, 194] width 5 height 5
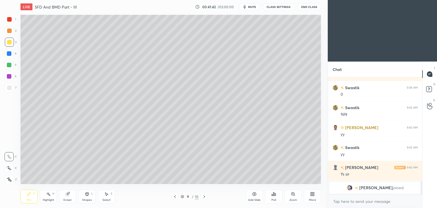
click at [205, 196] on icon at bounding box center [204, 196] width 5 height 5
click at [174, 196] on icon at bounding box center [175, 196] width 5 height 5
click at [28, 196] on icon at bounding box center [28, 193] width 3 height 3
click at [8, 91] on div at bounding box center [9, 87] width 9 height 9
click at [89, 198] on div "Shapes" at bounding box center [87, 199] width 10 height 3
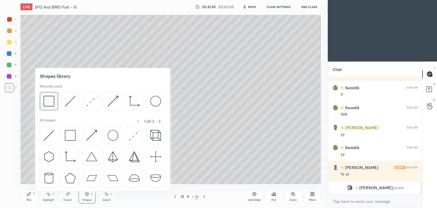
click at [52, 102] on img at bounding box center [49, 101] width 11 height 11
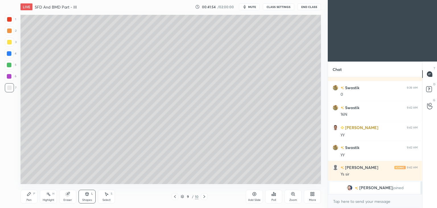
click at [89, 196] on icon at bounding box center [87, 194] width 5 height 5
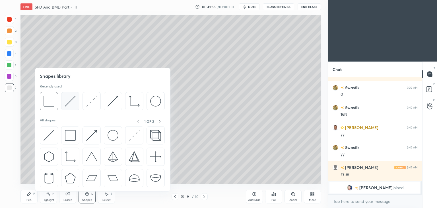
click at [71, 101] on img at bounding box center [70, 101] width 11 height 11
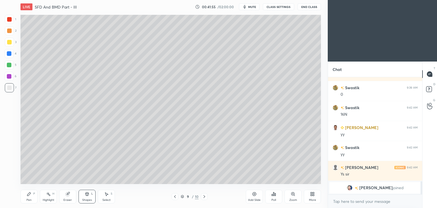
click at [9, 39] on div at bounding box center [9, 42] width 9 height 9
click at [30, 194] on icon at bounding box center [29, 194] width 5 height 5
click at [92, 197] on div "Shapes L" at bounding box center [87, 197] width 17 height 14
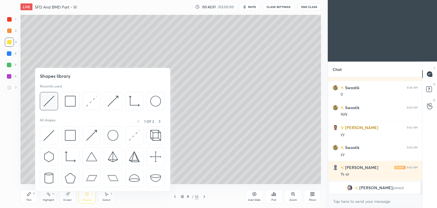
click at [52, 104] on img at bounding box center [49, 101] width 11 height 11
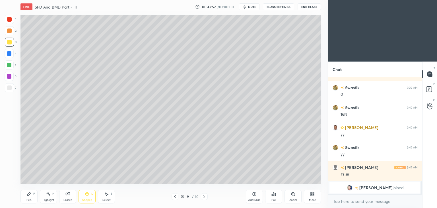
click at [11, 53] on div at bounding box center [9, 53] width 5 height 5
click at [30, 193] on icon at bounding box center [28, 193] width 3 height 3
click at [87, 196] on div "Shapes L" at bounding box center [87, 197] width 17 height 14
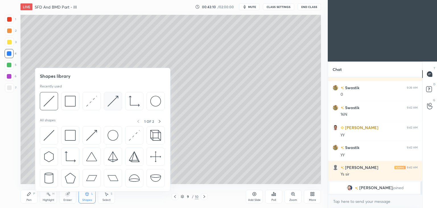
click at [108, 100] on img at bounding box center [113, 101] width 11 height 11
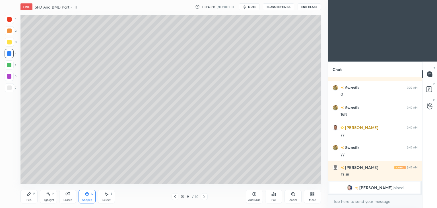
click at [10, 19] on div at bounding box center [9, 19] width 5 height 5
click at [29, 193] on icon at bounding box center [28, 193] width 3 height 3
click at [10, 89] on div at bounding box center [9, 87] width 5 height 5
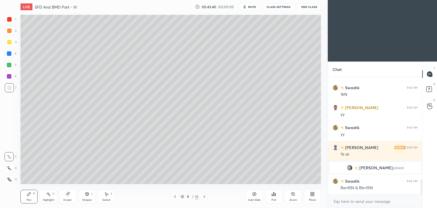
click at [87, 199] on div "Shapes" at bounding box center [87, 199] width 10 height 3
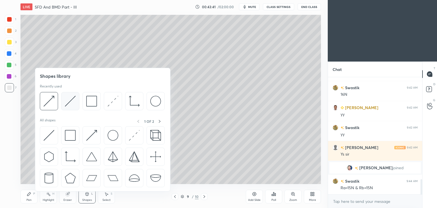
click at [74, 102] on img at bounding box center [70, 101] width 11 height 11
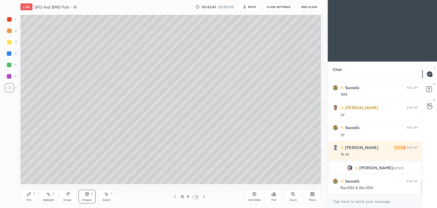
click at [28, 197] on div "Pen P" at bounding box center [28, 197] width 17 height 14
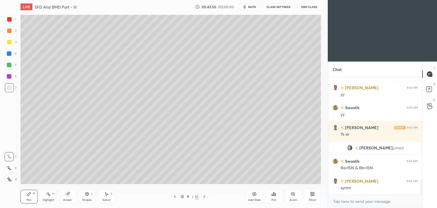
scroll to position [827, 0]
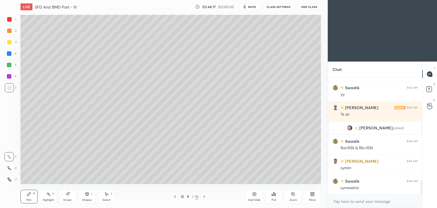
click at [86, 197] on div "Shapes L" at bounding box center [87, 197] width 17 height 14
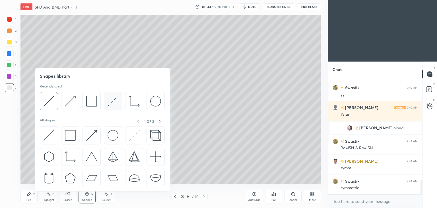
click at [111, 102] on img at bounding box center [113, 101] width 11 height 11
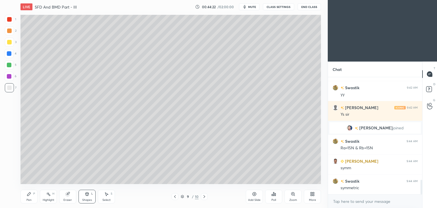
click at [28, 198] on div "Pen" at bounding box center [28, 199] width 5 height 3
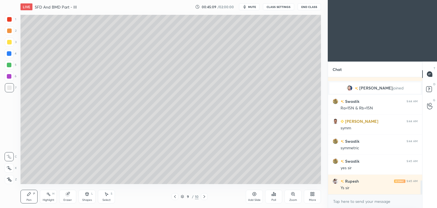
scroll to position [887, 0]
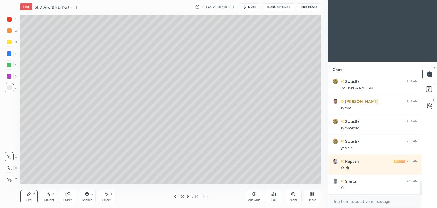
click at [204, 196] on icon at bounding box center [204, 196] width 5 height 5
click at [252, 196] on div "Add Slide" at bounding box center [254, 197] width 17 height 14
click at [31, 196] on icon at bounding box center [29, 194] width 5 height 5
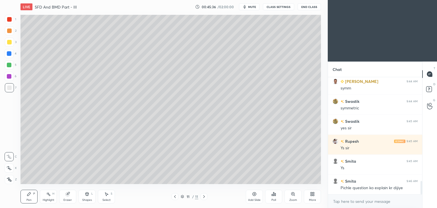
click at [175, 196] on icon at bounding box center [175, 196] width 5 height 5
click at [173, 195] on icon at bounding box center [175, 196] width 5 height 5
click at [176, 196] on icon at bounding box center [175, 196] width 5 height 5
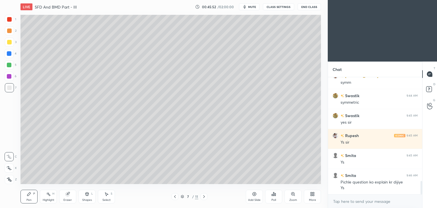
click at [88, 198] on div "Shapes" at bounding box center [87, 199] width 10 height 3
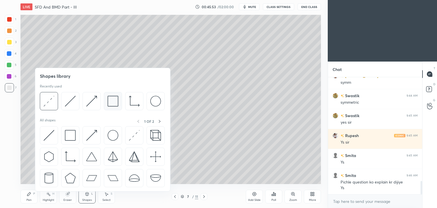
click at [114, 101] on img at bounding box center [113, 101] width 11 height 11
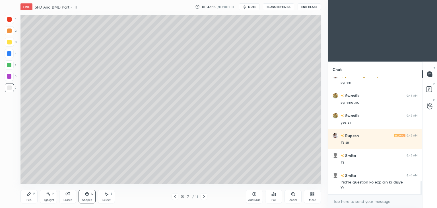
scroll to position [932, 0]
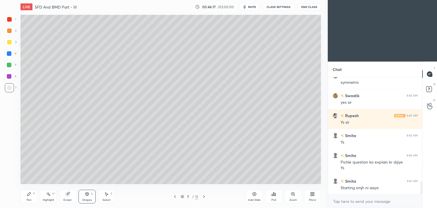
click at [87, 196] on div "Shapes L" at bounding box center [87, 197] width 17 height 14
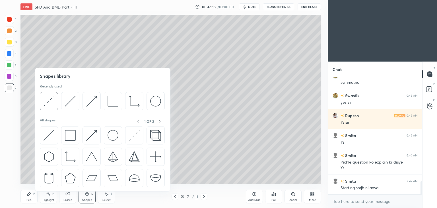
click at [25, 196] on div "Pen P" at bounding box center [28, 197] width 17 height 14
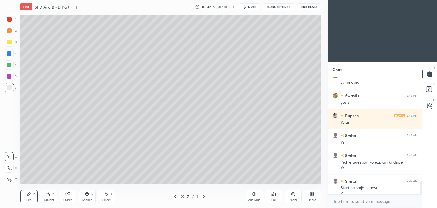
scroll to position [938, 0]
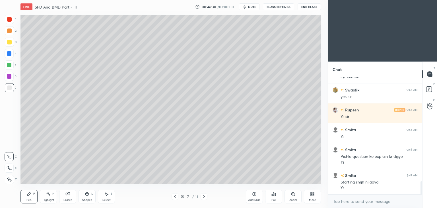
click at [30, 197] on div "Pen P" at bounding box center [28, 197] width 17 height 14
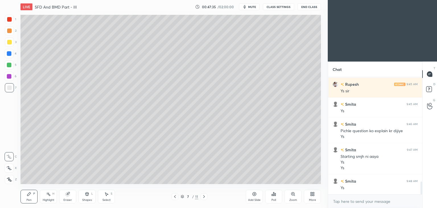
scroll to position [977, 0]
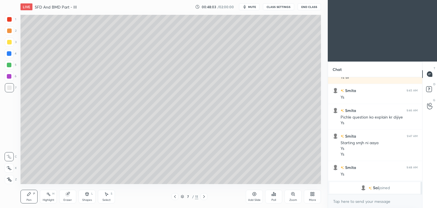
click at [84, 198] on div "Shapes L" at bounding box center [87, 197] width 17 height 14
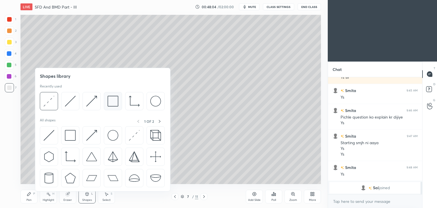
click at [114, 101] on img at bounding box center [113, 101] width 11 height 11
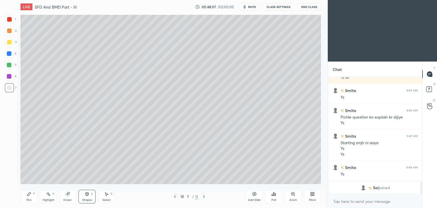
click at [32, 195] on div "Pen P" at bounding box center [28, 197] width 17 height 14
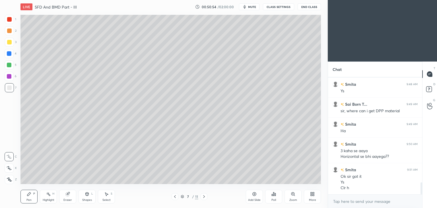
scroll to position [1031, 0]
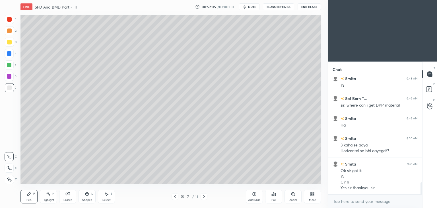
click at [206, 196] on icon at bounding box center [204, 196] width 5 height 5
click at [204, 196] on icon at bounding box center [204, 196] width 5 height 5
click at [203, 197] on icon at bounding box center [204, 196] width 5 height 5
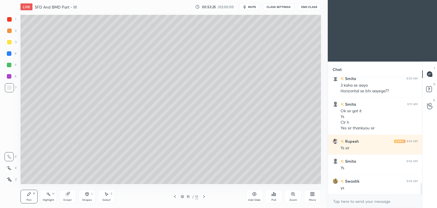
scroll to position [1111, 0]
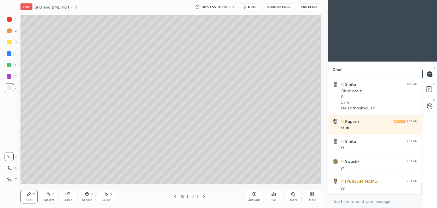
click at [14, 43] on div at bounding box center [9, 42] width 9 height 9
click at [87, 196] on icon at bounding box center [87, 194] width 5 height 5
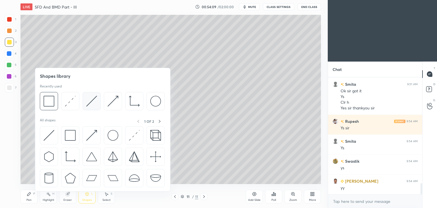
click at [89, 100] on img at bounding box center [91, 101] width 11 height 11
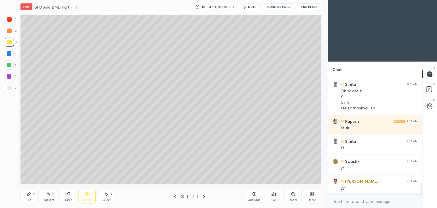
click at [13, 87] on div at bounding box center [9, 87] width 9 height 9
click at [90, 196] on div "Shapes L" at bounding box center [87, 197] width 17 height 14
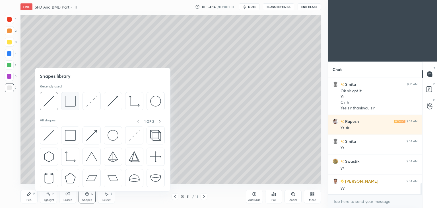
click at [74, 100] on img at bounding box center [70, 101] width 11 height 11
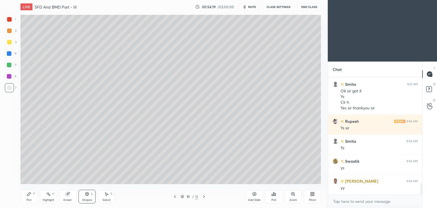
click at [106, 195] on icon at bounding box center [106, 193] width 3 height 3
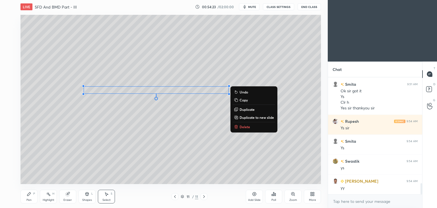
click at [26, 192] on div "Pen P" at bounding box center [28, 197] width 17 height 14
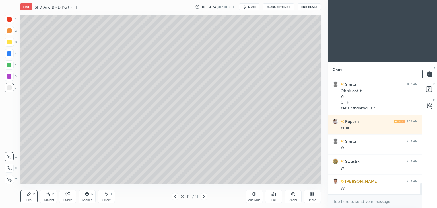
click at [11, 42] on div at bounding box center [9, 42] width 5 height 5
click at [88, 196] on div "Shapes L" at bounding box center [87, 197] width 17 height 14
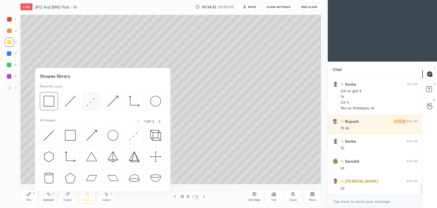
click at [91, 102] on img at bounding box center [91, 101] width 11 height 11
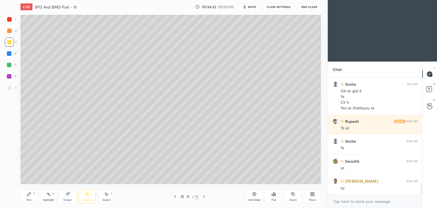
click at [8, 54] on div at bounding box center [9, 53] width 5 height 5
click at [31, 193] on div "Pen P" at bounding box center [28, 197] width 17 height 14
click at [90, 196] on div "Shapes L" at bounding box center [87, 197] width 17 height 14
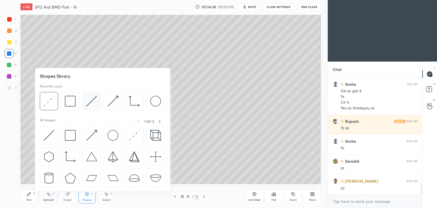
click at [92, 101] on img at bounding box center [91, 101] width 11 height 11
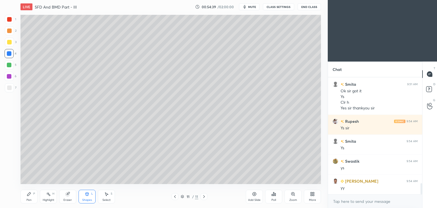
click at [10, 17] on div at bounding box center [9, 19] width 5 height 5
click at [29, 196] on div "Pen P" at bounding box center [28, 197] width 17 height 14
click at [88, 193] on icon at bounding box center [87, 193] width 3 height 1
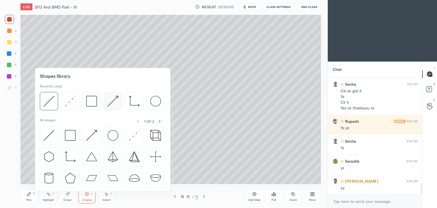
click at [115, 98] on img at bounding box center [113, 101] width 11 height 11
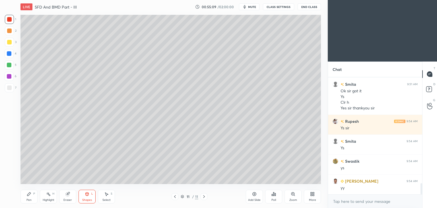
click at [9, 42] on div at bounding box center [9, 42] width 5 height 5
click at [29, 198] on div "Pen" at bounding box center [28, 199] width 5 height 3
click at [87, 198] on div "Shapes" at bounding box center [87, 199] width 10 height 3
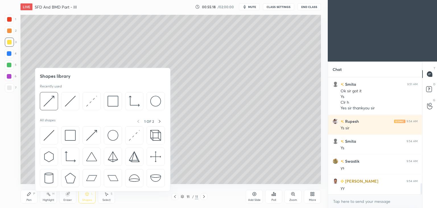
click at [31, 196] on div "Pen P" at bounding box center [28, 197] width 17 height 14
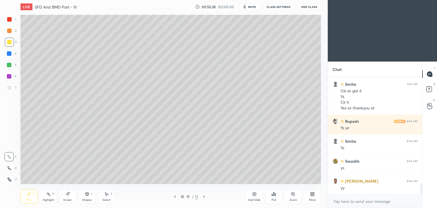
click at [4, 18] on div "1 2 3 4 5 6 7 C X Z C X Z E E Erase all H H" at bounding box center [9, 99] width 18 height 169
click at [10, 53] on div at bounding box center [9, 53] width 5 height 5
click at [27, 194] on icon at bounding box center [29, 194] width 5 height 5
click at [10, 77] on div at bounding box center [9, 76] width 5 height 5
click at [252, 197] on div "Add Slide" at bounding box center [254, 197] width 17 height 14
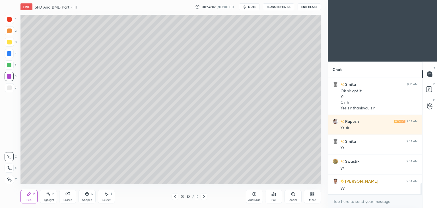
click at [26, 195] on div "Pen P" at bounding box center [28, 197] width 17 height 14
click at [10, 87] on div at bounding box center [9, 87] width 5 height 5
click at [8, 45] on div at bounding box center [9, 42] width 9 height 9
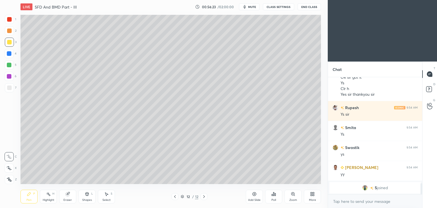
click at [104, 198] on div "Select S" at bounding box center [106, 197] width 17 height 14
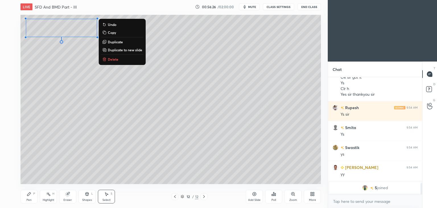
click at [30, 196] on icon at bounding box center [29, 194] width 5 height 5
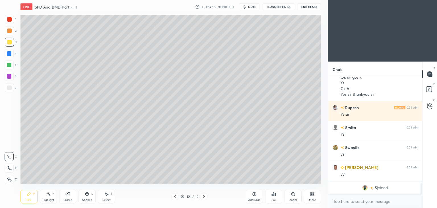
click at [68, 198] on div "Eraser" at bounding box center [67, 199] width 9 height 3
click at [10, 166] on icon at bounding box center [9, 167] width 3 height 3
click at [27, 198] on div "Pen" at bounding box center [28, 199] width 5 height 3
click at [68, 196] on icon at bounding box center [67, 194] width 5 height 5
click at [29, 197] on div "Pen P" at bounding box center [28, 197] width 17 height 14
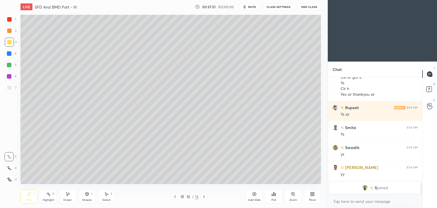
click at [88, 195] on icon at bounding box center [87, 193] width 3 height 3
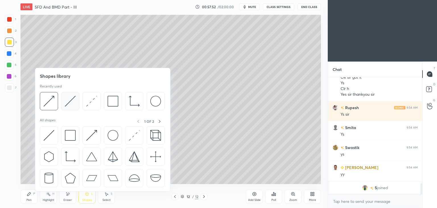
click at [68, 102] on img at bounding box center [70, 101] width 11 height 11
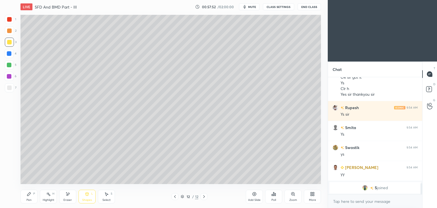
click at [7, 21] on div at bounding box center [9, 19] width 5 height 5
click at [176, 196] on icon at bounding box center [175, 196] width 5 height 5
click at [30, 197] on div "Pen P" at bounding box center [28, 197] width 17 height 14
click at [11, 41] on div at bounding box center [9, 42] width 5 height 5
click at [33, 198] on div "Pen P" at bounding box center [28, 197] width 17 height 14
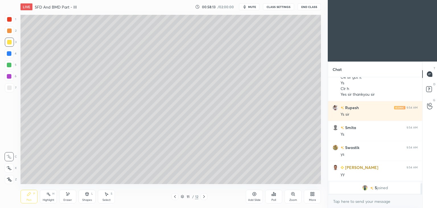
click at [70, 196] on div "Eraser" at bounding box center [67, 197] width 17 height 14
click at [29, 196] on div "Pen P" at bounding box center [28, 197] width 17 height 14
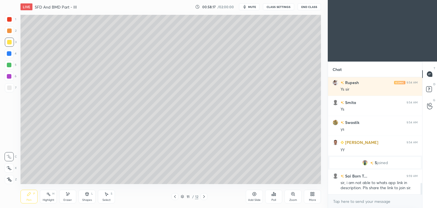
scroll to position [1099, 0]
click at [73, 195] on div "Eraser" at bounding box center [67, 197] width 17 height 14
click at [31, 195] on icon at bounding box center [29, 194] width 5 height 5
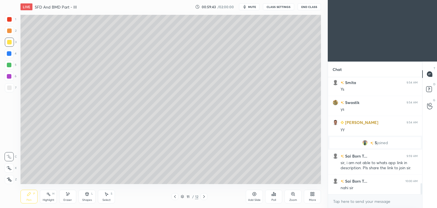
click at [69, 193] on icon at bounding box center [68, 193] width 3 height 3
click at [30, 197] on div "Pen P" at bounding box center [28, 197] width 17 height 14
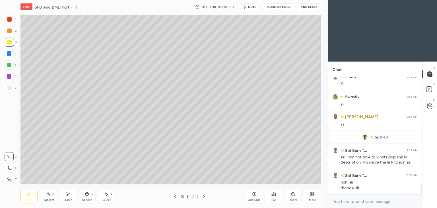
click at [31, 198] on div "Pen" at bounding box center [28, 199] width 5 height 3
click at [203, 199] on div at bounding box center [204, 196] width 7 height 7
click at [70, 197] on div "Eraser" at bounding box center [67, 197] width 17 height 14
click at [25, 196] on div "Pen P" at bounding box center [28, 197] width 17 height 14
click at [175, 196] on icon at bounding box center [175, 196] width 2 height 3
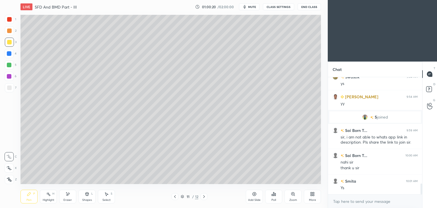
scroll to position [1164, 0]
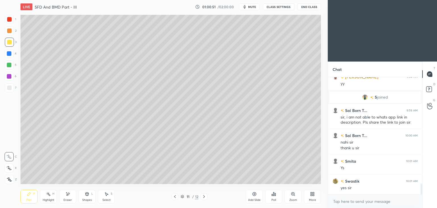
click at [205, 197] on icon at bounding box center [204, 196] width 5 height 5
click at [85, 196] on icon at bounding box center [87, 194] width 5 height 5
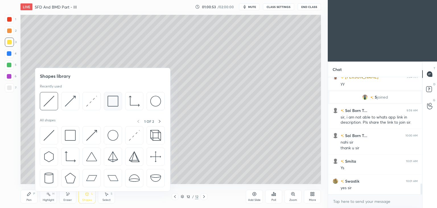
click at [108, 102] on img at bounding box center [113, 101] width 11 height 11
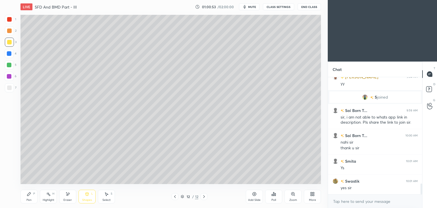
click at [8, 87] on div at bounding box center [9, 87] width 5 height 5
click at [88, 195] on icon at bounding box center [87, 193] width 3 height 3
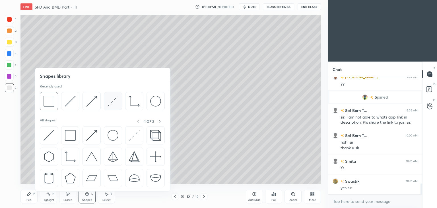
click at [110, 103] on img at bounding box center [113, 101] width 11 height 11
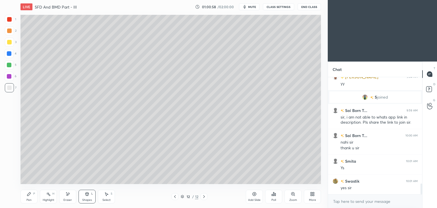
click at [10, 41] on div at bounding box center [9, 42] width 5 height 5
click at [26, 196] on div "Pen P" at bounding box center [28, 197] width 17 height 14
click at [89, 198] on div "Shapes" at bounding box center [87, 199] width 10 height 3
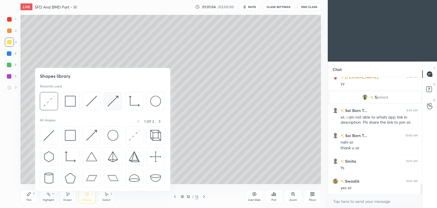
click at [111, 102] on img at bounding box center [113, 101] width 11 height 11
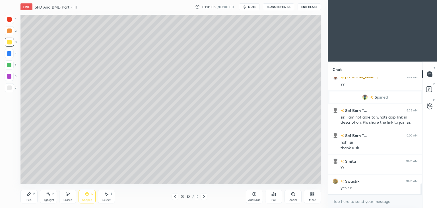
click at [9, 54] on div at bounding box center [9, 53] width 5 height 5
click at [32, 197] on div "Pen P" at bounding box center [28, 197] width 17 height 14
click at [25, 196] on div "Pen P" at bounding box center [28, 197] width 17 height 14
click at [10, 18] on div at bounding box center [9, 19] width 5 height 5
click at [26, 198] on div "Pen P" at bounding box center [28, 197] width 17 height 14
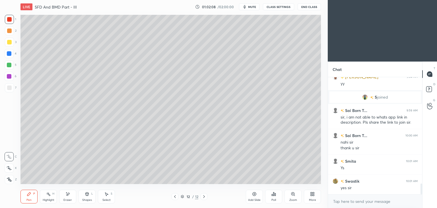
click at [11, 43] on div at bounding box center [9, 42] width 5 height 5
click at [172, 197] on div at bounding box center [175, 196] width 7 height 7
click at [88, 196] on div "Shapes L" at bounding box center [87, 197] width 17 height 14
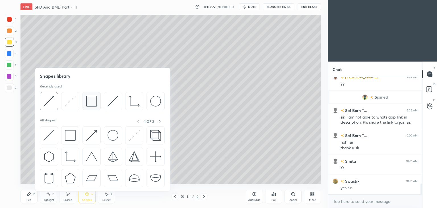
click at [94, 101] on img at bounding box center [91, 101] width 11 height 11
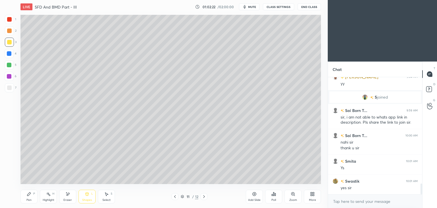
click at [12, 85] on div at bounding box center [9, 87] width 9 height 9
click at [203, 197] on icon at bounding box center [204, 196] width 2 height 3
click at [30, 196] on icon at bounding box center [29, 194] width 5 height 5
click at [173, 197] on icon at bounding box center [175, 196] width 5 height 5
click at [203, 198] on icon at bounding box center [204, 196] width 5 height 5
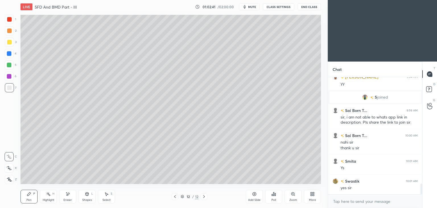
click at [252, 198] on div "Add Slide" at bounding box center [254, 199] width 13 height 3
click at [8, 89] on div at bounding box center [9, 87] width 5 height 5
click at [252, 194] on div "Add Slide" at bounding box center [254, 197] width 17 height 14
click at [8, 43] on div at bounding box center [9, 42] width 5 height 5
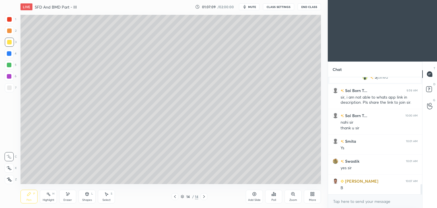
scroll to position [1204, 0]
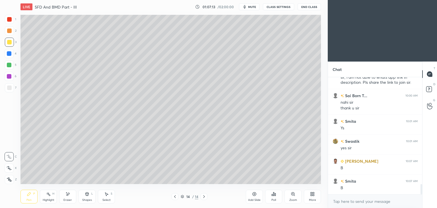
click at [88, 197] on div "Shapes L" at bounding box center [87, 197] width 17 height 14
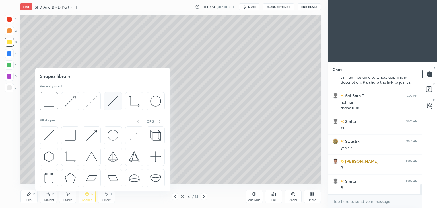
click at [108, 98] on img at bounding box center [113, 101] width 11 height 11
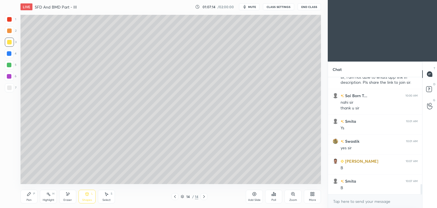
click at [11, 19] on div at bounding box center [9, 19] width 5 height 5
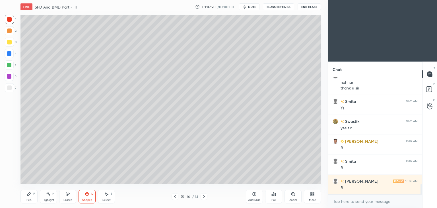
click at [26, 199] on div "Pen P" at bounding box center [28, 197] width 17 height 14
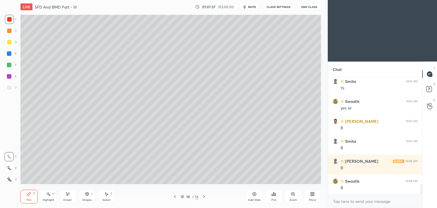
click at [174, 197] on icon at bounding box center [175, 196] width 5 height 5
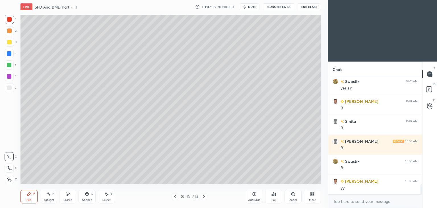
scroll to position [1284, 0]
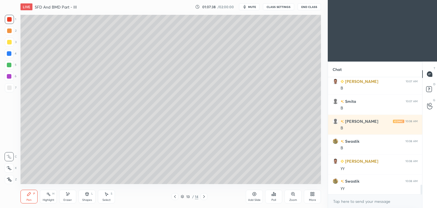
click at [205, 198] on icon at bounding box center [204, 196] width 5 height 5
click at [203, 199] on div at bounding box center [204, 196] width 7 height 7
click at [256, 199] on div "Add Slide" at bounding box center [254, 199] width 13 height 3
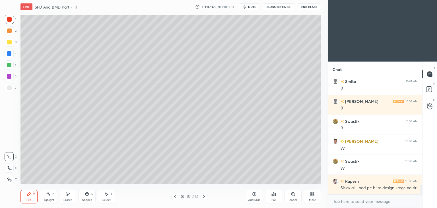
click at [13, 89] on div at bounding box center [9, 87] width 9 height 9
click at [24, 199] on div "Pen P" at bounding box center [28, 197] width 17 height 14
click at [174, 196] on icon at bounding box center [175, 196] width 5 height 5
click at [38, 196] on div "Pen P Highlight H Eraser Shapes L Select S" at bounding box center [76, 197] width 113 height 14
click at [12, 89] on div at bounding box center [9, 87] width 9 height 9
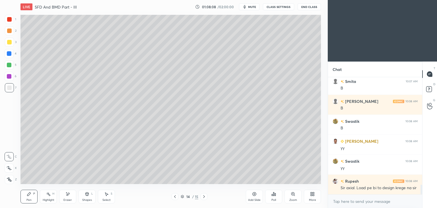
click at [11, 44] on div at bounding box center [9, 42] width 5 height 5
click at [89, 199] on div "Shapes" at bounding box center [87, 199] width 10 height 3
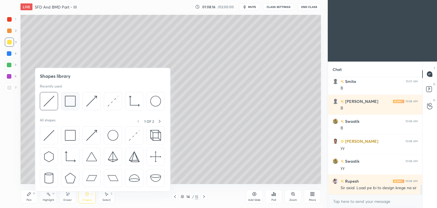
click at [68, 101] on img at bounding box center [70, 101] width 11 height 11
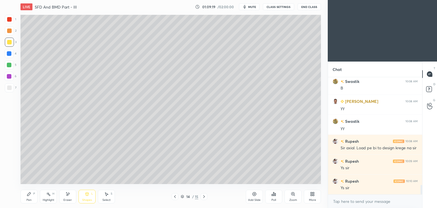
scroll to position [1364, 0]
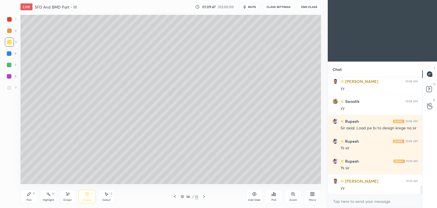
click at [204, 197] on icon at bounding box center [204, 196] width 5 height 5
click at [24, 196] on div "Pen P" at bounding box center [28, 197] width 17 height 14
click at [88, 198] on div "Shapes" at bounding box center [87, 199] width 10 height 3
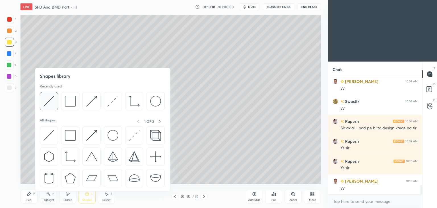
click at [48, 98] on img at bounding box center [49, 101] width 11 height 11
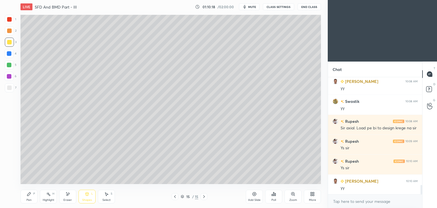
click at [6, 90] on div at bounding box center [9, 87] width 9 height 9
click at [28, 194] on icon at bounding box center [28, 193] width 3 height 3
click at [8, 43] on div at bounding box center [9, 42] width 5 height 5
click at [88, 195] on icon at bounding box center [87, 193] width 3 height 3
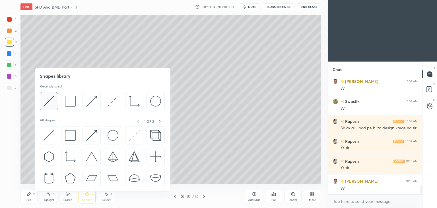
click at [56, 98] on div at bounding box center [49, 101] width 18 height 18
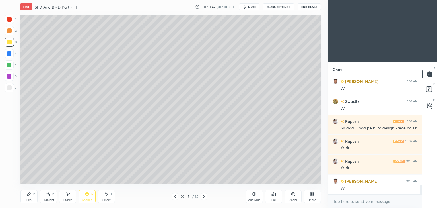
click at [29, 193] on icon at bounding box center [28, 193] width 3 height 3
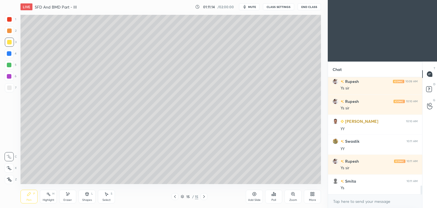
scroll to position [1443, 0]
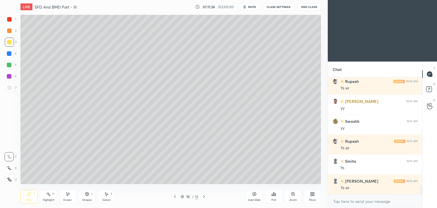
click at [109, 197] on div "Select S" at bounding box center [106, 197] width 17 height 14
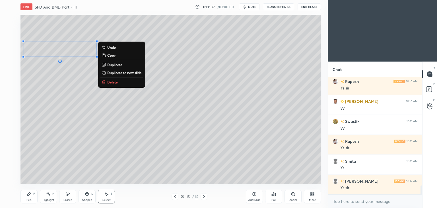
click at [29, 194] on icon at bounding box center [28, 193] width 3 height 3
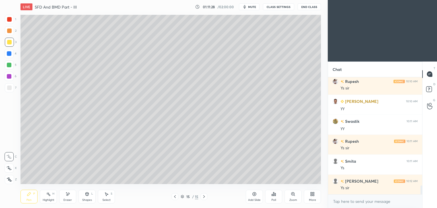
click at [10, 88] on div at bounding box center [9, 87] width 5 height 5
click at [71, 196] on div "Eraser" at bounding box center [67, 197] width 17 height 14
click at [30, 195] on icon at bounding box center [29, 194] width 5 height 5
click at [13, 17] on div at bounding box center [9, 19] width 9 height 9
click at [108, 196] on div "Select S" at bounding box center [106, 197] width 17 height 14
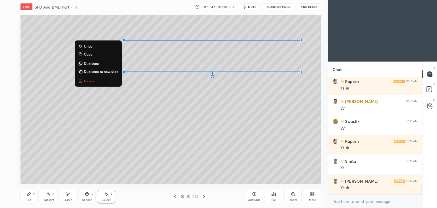
click at [234, 135] on div "0 ° Undo Copy Duplicate Duplicate to new slide Delete" at bounding box center [170, 99] width 301 height 169
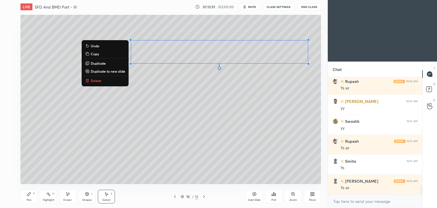
click at [30, 198] on div "Pen" at bounding box center [28, 199] width 5 height 3
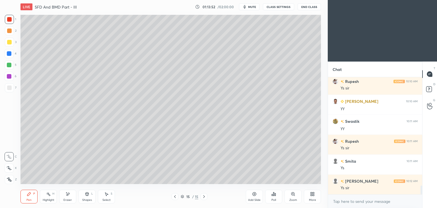
click at [67, 193] on icon at bounding box center [67, 194] width 5 height 5
click at [31, 197] on div "Pen P" at bounding box center [28, 197] width 17 height 14
click at [8, 42] on div at bounding box center [9, 42] width 5 height 5
click at [11, 21] on div at bounding box center [9, 19] width 5 height 5
click at [87, 199] on div "Shapes" at bounding box center [87, 199] width 10 height 3
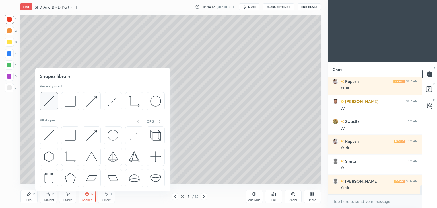
click at [49, 99] on img at bounding box center [49, 101] width 11 height 11
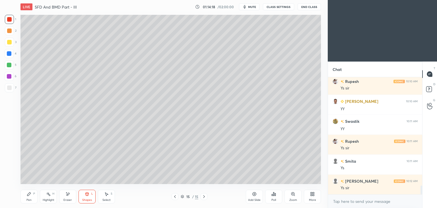
click at [9, 40] on div at bounding box center [9, 42] width 5 height 5
click at [28, 194] on icon at bounding box center [28, 193] width 3 height 3
click at [10, 87] on div at bounding box center [9, 87] width 5 height 5
click at [252, 197] on div "Add Slide" at bounding box center [254, 197] width 17 height 14
click at [88, 196] on div "Shapes L" at bounding box center [87, 197] width 17 height 14
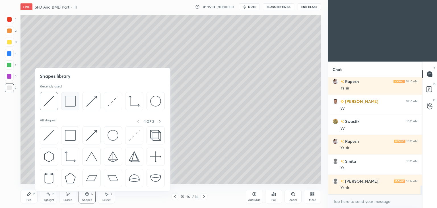
click at [69, 100] on img at bounding box center [70, 101] width 11 height 11
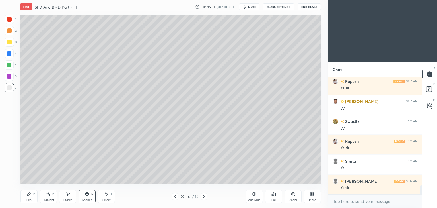
click at [11, 88] on div at bounding box center [9, 87] width 5 height 5
click at [28, 195] on icon at bounding box center [28, 193] width 3 height 3
click at [35, 197] on div "Pen P" at bounding box center [28, 197] width 17 height 14
click at [87, 198] on div "Shapes" at bounding box center [87, 199] width 10 height 3
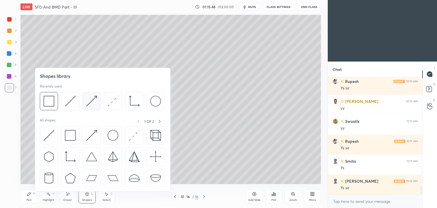
click at [91, 98] on img at bounding box center [91, 101] width 11 height 11
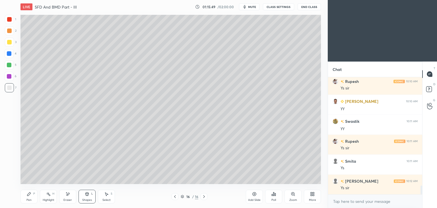
click at [11, 20] on div at bounding box center [9, 19] width 5 height 5
click at [81, 202] on div "Shapes L" at bounding box center [87, 197] width 17 height 14
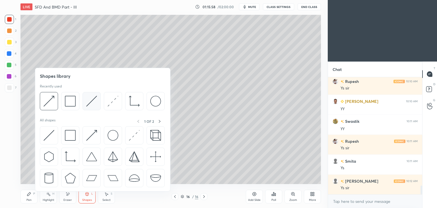
click at [86, 100] on img at bounding box center [91, 101] width 11 height 11
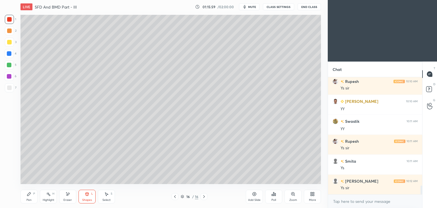
click at [10, 42] on div at bounding box center [9, 42] width 5 height 5
click at [31, 193] on icon at bounding box center [29, 194] width 5 height 5
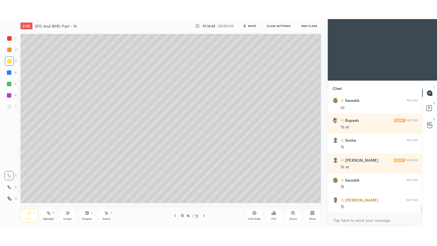
scroll to position [1503, 0]
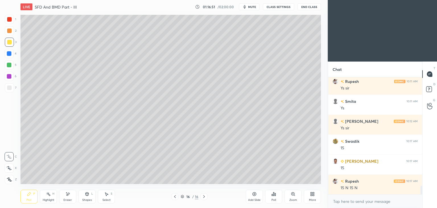
click at [69, 196] on icon at bounding box center [67, 194] width 5 height 5
click at [90, 198] on div "Shapes" at bounding box center [87, 199] width 10 height 3
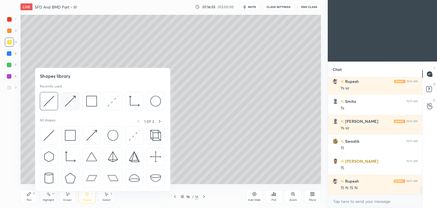
click at [72, 102] on img at bounding box center [70, 101] width 11 height 11
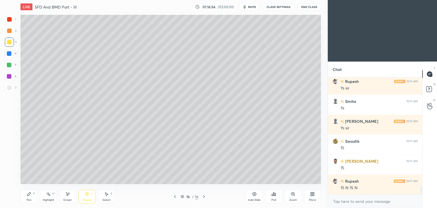
click at [9, 54] on div at bounding box center [9, 53] width 5 height 5
click at [28, 194] on icon at bounding box center [29, 194] width 5 height 5
click at [12, 42] on div at bounding box center [9, 42] width 9 height 9
click at [87, 199] on div "Shapes" at bounding box center [87, 199] width 10 height 3
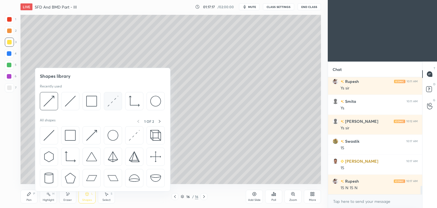
click at [109, 100] on img at bounding box center [113, 101] width 11 height 11
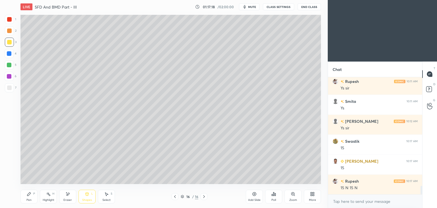
click at [11, 76] on div at bounding box center [9, 76] width 9 height 9
click at [34, 193] on div "P" at bounding box center [34, 193] width 2 height 3
click at [86, 198] on div "Shapes" at bounding box center [87, 199] width 10 height 3
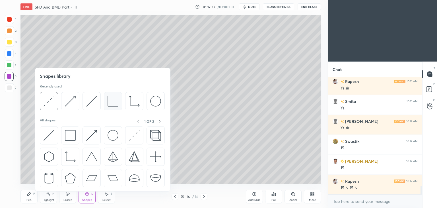
click at [108, 100] on img at bounding box center [113, 101] width 11 height 11
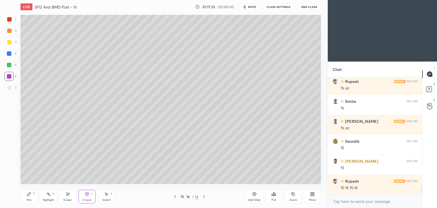
click at [10, 87] on div at bounding box center [9, 87] width 5 height 5
click at [89, 200] on div "Shapes" at bounding box center [87, 199] width 10 height 3
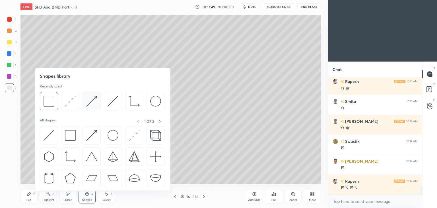
click at [91, 102] on img at bounding box center [91, 101] width 11 height 11
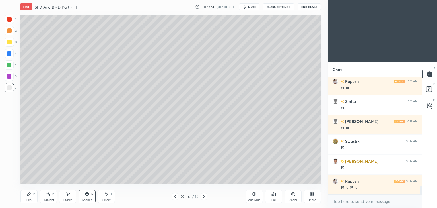
click at [9, 53] on div at bounding box center [9, 53] width 5 height 5
click at [30, 195] on icon at bounding box center [29, 194] width 5 height 5
click at [66, 196] on div "Eraser" at bounding box center [67, 197] width 17 height 14
click at [25, 196] on div "Pen P" at bounding box center [28, 197] width 17 height 14
click at [90, 196] on div "Shapes L" at bounding box center [87, 197] width 17 height 14
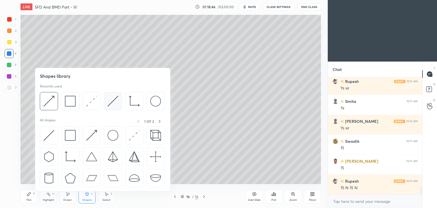
click at [106, 99] on div at bounding box center [113, 101] width 18 height 18
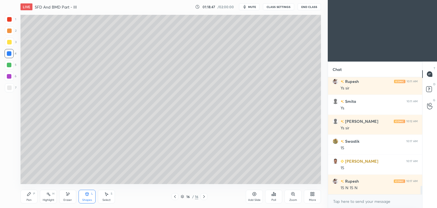
click at [11, 65] on div at bounding box center [9, 65] width 5 height 5
click at [28, 193] on icon at bounding box center [28, 193] width 3 height 3
click at [68, 194] on icon at bounding box center [68, 193] width 3 height 3
click at [29, 194] on icon at bounding box center [28, 193] width 3 height 3
click at [9, 40] on div at bounding box center [9, 42] width 5 height 5
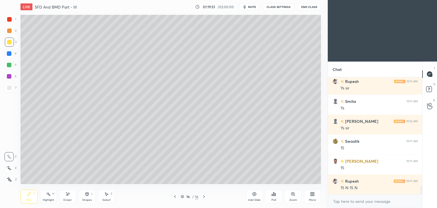
click at [87, 195] on icon at bounding box center [87, 193] width 3 height 3
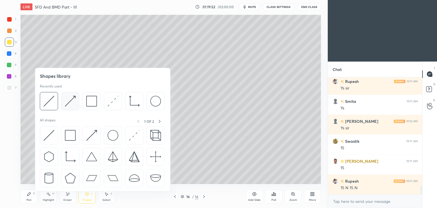
click at [74, 99] on img at bounding box center [70, 101] width 11 height 11
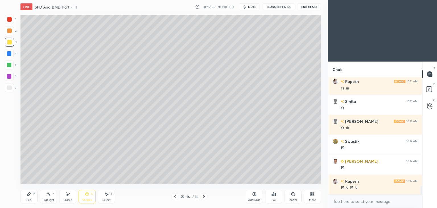
click at [32, 194] on div "Pen P" at bounding box center [28, 197] width 17 height 14
click at [312, 196] on div "More" at bounding box center [312, 197] width 17 height 14
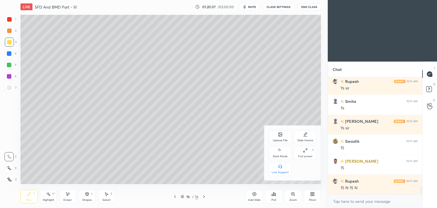
click at [309, 152] on div "Full screen F" at bounding box center [305, 153] width 23 height 14
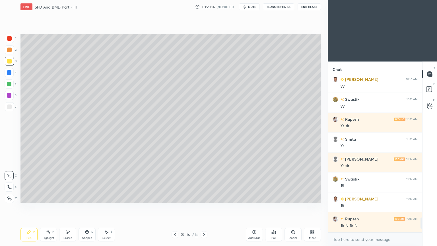
scroll to position [1465, 0]
click at [31, 207] on icon at bounding box center [29, 232] width 5 height 5
click at [85, 207] on div "Shapes L" at bounding box center [87, 235] width 17 height 14
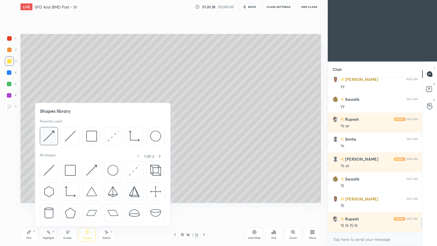
click at [50, 134] on img at bounding box center [49, 136] width 11 height 11
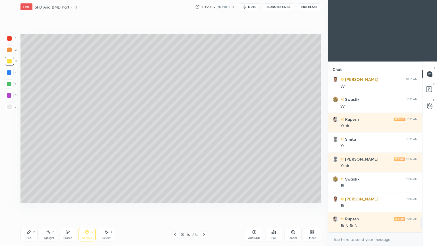
click at [32, 207] on div "Pen P" at bounding box center [28, 235] width 17 height 14
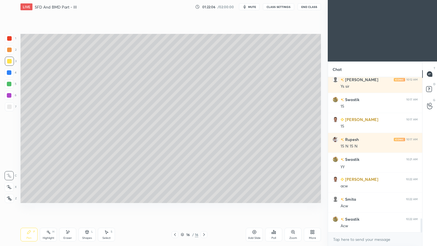
scroll to position [1565, 0]
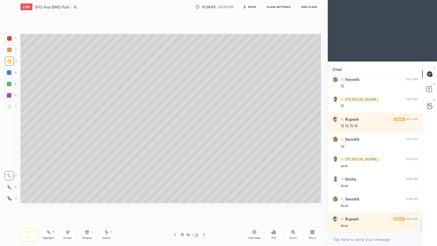
click at [253, 207] on icon at bounding box center [254, 232] width 5 height 5
click at [25, 207] on div "Pen P" at bounding box center [28, 235] width 17 height 14
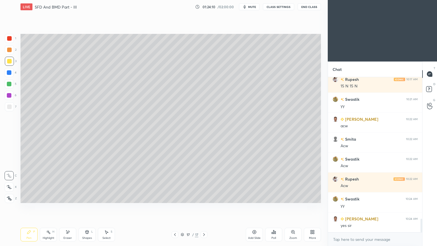
scroll to position [1624, 0]
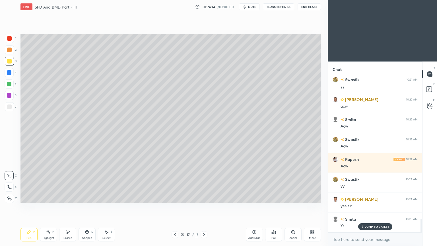
click at [88, 207] on div "Shapes L" at bounding box center [87, 235] width 17 height 14
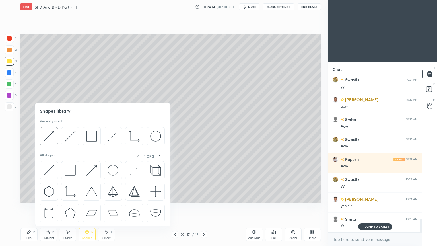
scroll to position [1645, 0]
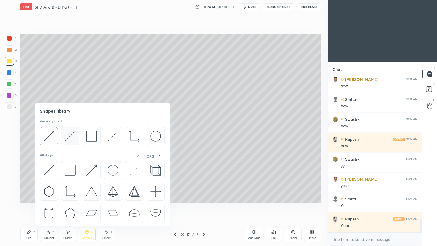
click at [70, 137] on img at bounding box center [70, 136] width 11 height 11
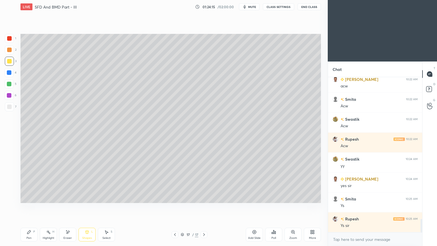
click at [11, 107] on div at bounding box center [9, 106] width 5 height 5
click at [28, 207] on icon at bounding box center [28, 231] width 3 height 3
click at [11, 38] on div at bounding box center [9, 38] width 5 height 5
click at [87, 207] on icon at bounding box center [87, 232] width 5 height 5
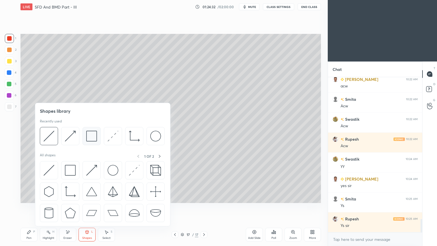
click at [92, 134] on img at bounding box center [91, 136] width 11 height 11
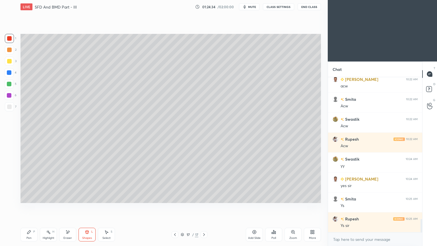
click at [29, 207] on icon at bounding box center [28, 231] width 3 height 3
click at [107, 207] on div "Select" at bounding box center [106, 237] width 8 height 3
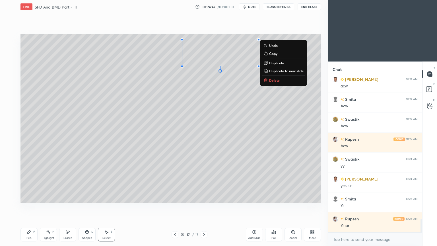
click at [28, 207] on div "Pen P" at bounding box center [28, 235] width 17 height 14
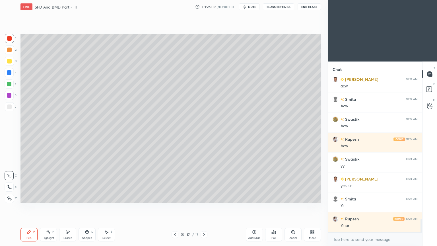
click at [89, 207] on div "Shapes L" at bounding box center [87, 235] width 17 height 14
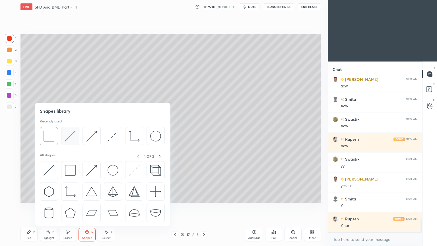
click at [70, 133] on img at bounding box center [70, 136] width 11 height 11
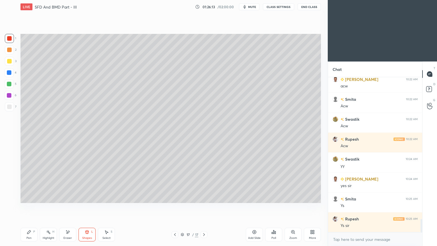
click at [89, 207] on icon at bounding box center [87, 232] width 5 height 5
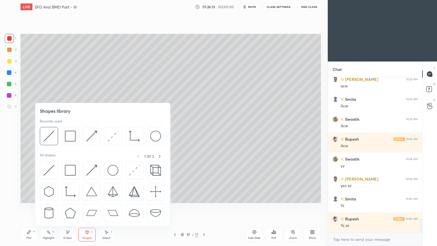
click at [8, 108] on div at bounding box center [9, 106] width 5 height 5
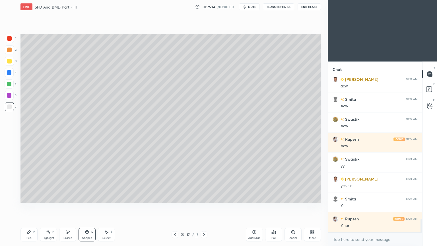
click at [88, 207] on icon at bounding box center [87, 231] width 3 height 3
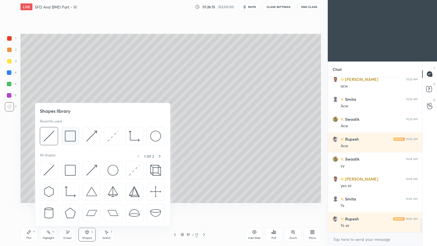
click at [69, 136] on img at bounding box center [70, 136] width 11 height 11
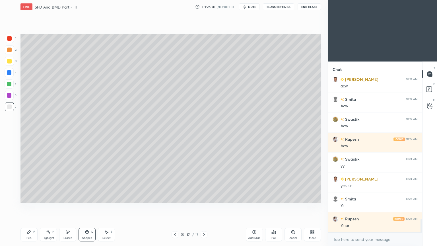
click at [29, 207] on div "Pen P" at bounding box center [28, 235] width 17 height 14
click at [85, 207] on icon at bounding box center [87, 232] width 5 height 5
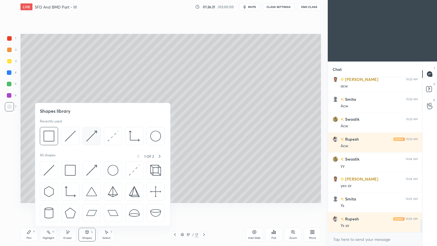
click at [91, 136] on img at bounding box center [91, 136] width 11 height 11
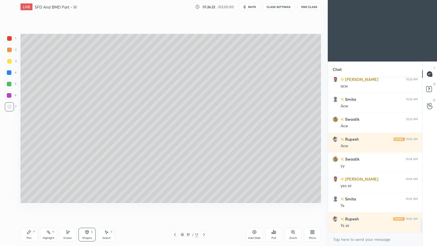
click at [88, 207] on div "Shapes L" at bounding box center [87, 235] width 17 height 14
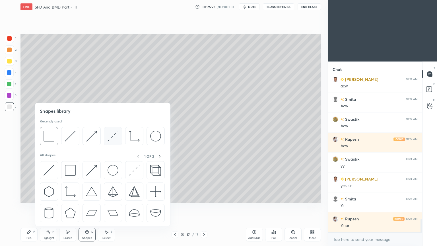
click at [111, 137] on img at bounding box center [113, 136] width 11 height 11
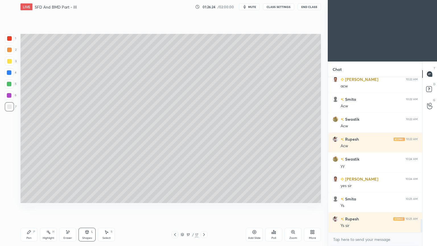
click at [14, 58] on div "3" at bounding box center [11, 61] width 12 height 9
click at [30, 207] on div "Pen P" at bounding box center [28, 235] width 17 height 14
click at [110, 207] on div "Select S" at bounding box center [106, 235] width 17 height 14
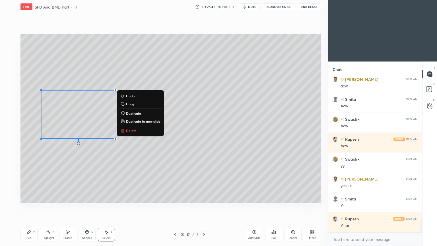
click at [131, 112] on p "Duplicate" at bounding box center [133, 113] width 15 height 5
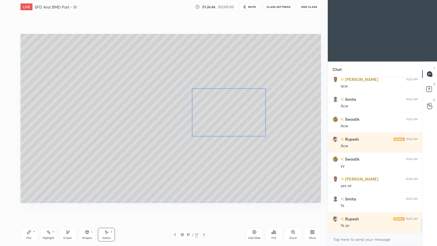
scroll to position [1664, 0]
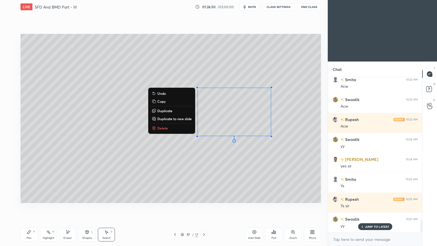
click at [32, 207] on div "Pen P" at bounding box center [28, 235] width 17 height 14
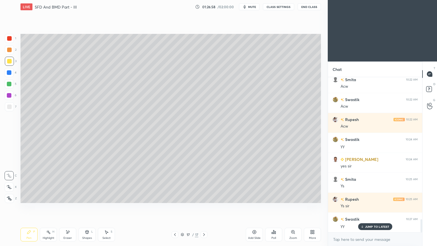
click at [87, 207] on div "Shapes L" at bounding box center [87, 235] width 17 height 14
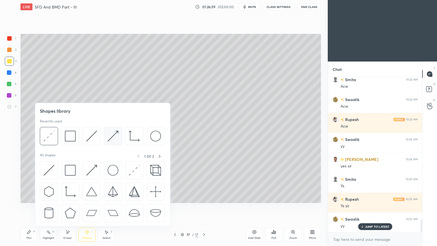
click at [109, 134] on img at bounding box center [113, 136] width 11 height 11
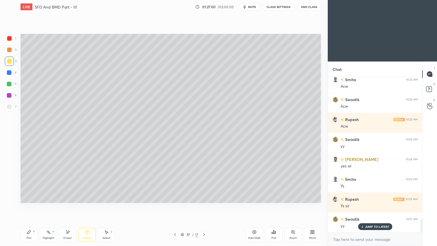
click at [9, 38] on div at bounding box center [9, 38] width 5 height 5
click at [26, 207] on div "Pen P" at bounding box center [28, 235] width 17 height 14
click at [10, 74] on div at bounding box center [9, 72] width 5 height 5
click at [8, 110] on div at bounding box center [9, 106] width 9 height 9
click at [103, 207] on div "Select S" at bounding box center [106, 235] width 17 height 14
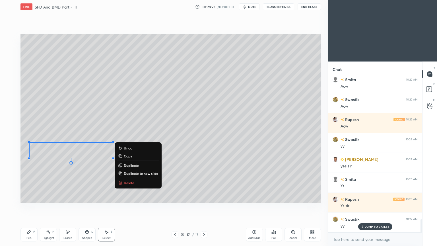
click at [86, 207] on div "Shapes L" at bounding box center [87, 235] width 17 height 14
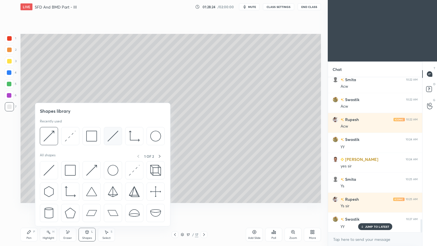
click at [110, 136] on img at bounding box center [113, 136] width 11 height 11
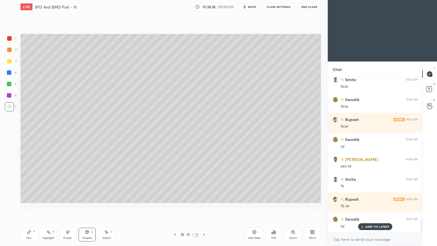
click at [31, 207] on div "Pen P" at bounding box center [28, 235] width 17 height 14
click at [27, 207] on div "Pen P" at bounding box center [28, 235] width 17 height 14
click at [88, 207] on icon at bounding box center [87, 231] width 3 height 3
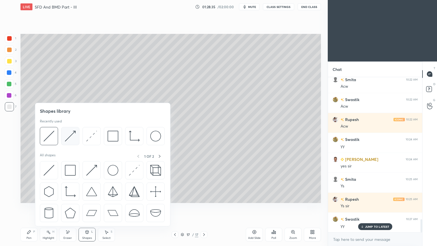
click at [72, 134] on img at bounding box center [70, 136] width 11 height 11
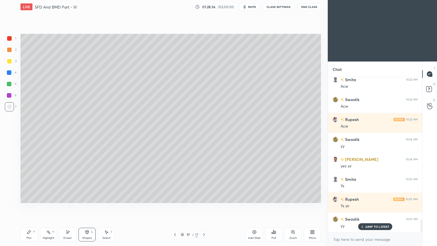
click at [9, 39] on div at bounding box center [9, 38] width 5 height 5
click at [27, 207] on icon at bounding box center [28, 231] width 3 height 3
click at [9, 106] on div at bounding box center [9, 106] width 5 height 5
click at [86, 207] on div "Shapes L" at bounding box center [87, 235] width 17 height 14
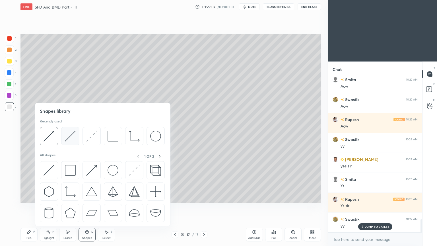
click at [71, 134] on img at bounding box center [70, 136] width 11 height 11
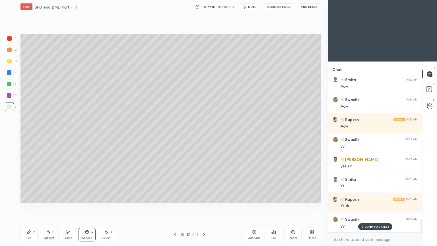
click at [87, 207] on icon at bounding box center [87, 233] width 0 height 2
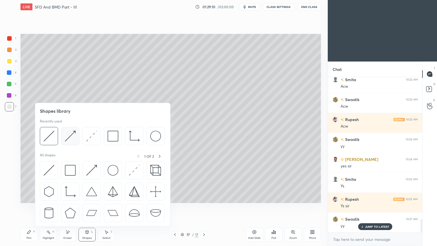
click at [68, 131] on img at bounding box center [70, 136] width 11 height 11
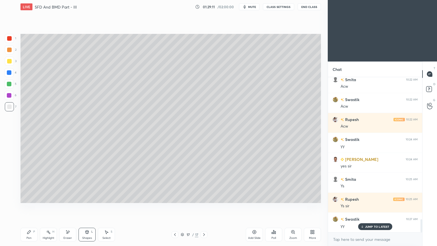
click at [11, 37] on div at bounding box center [9, 38] width 5 height 5
click at [27, 207] on icon at bounding box center [29, 232] width 5 height 5
click at [27, 207] on div "Pen P" at bounding box center [28, 235] width 17 height 14
click at [177, 207] on icon at bounding box center [175, 234] width 5 height 5
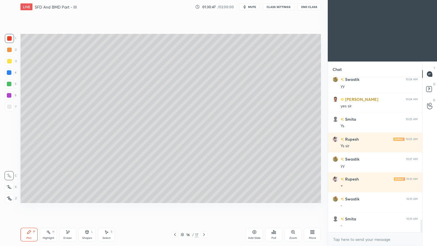
scroll to position [1744, 0]
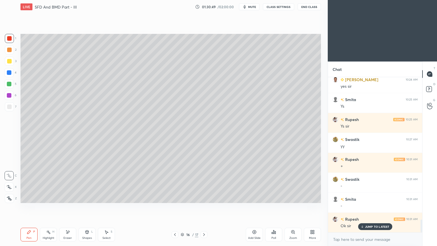
click at [207, 207] on div at bounding box center [204, 234] width 7 height 7
click at [176, 207] on icon at bounding box center [175, 234] width 5 height 5
click at [203, 207] on icon at bounding box center [204, 234] width 5 height 5
click at [174, 207] on icon at bounding box center [175, 234] width 5 height 5
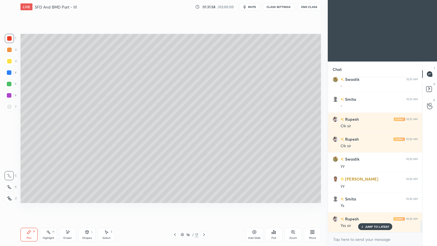
scroll to position [1863, 0]
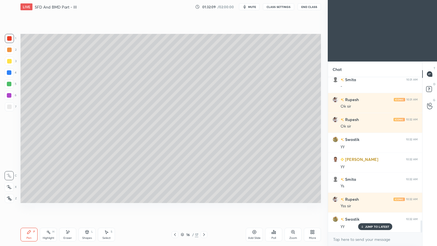
click at [207, 207] on div at bounding box center [204, 234] width 7 height 7
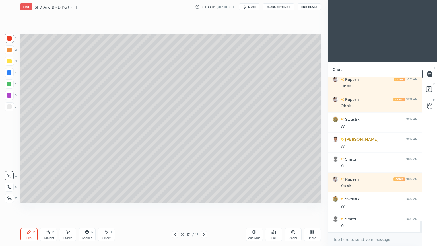
click at [177, 207] on div at bounding box center [175, 234] width 7 height 7
click at [204, 207] on icon at bounding box center [204, 234] width 5 height 5
click at [251, 207] on div "Add Slide" at bounding box center [254, 237] width 13 height 3
click at [11, 105] on div at bounding box center [9, 106] width 5 height 5
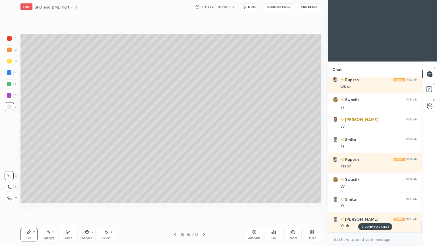
click at [176, 207] on icon at bounding box center [175, 234] width 5 height 5
click at [204, 207] on icon at bounding box center [204, 234] width 5 height 5
click at [174, 207] on icon at bounding box center [175, 234] width 2 height 3
click at [203, 207] on icon at bounding box center [204, 234] width 5 height 5
click at [89, 207] on div "Shapes L" at bounding box center [87, 235] width 17 height 14
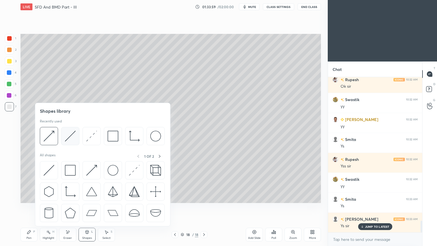
click at [69, 138] on img at bounding box center [70, 136] width 11 height 11
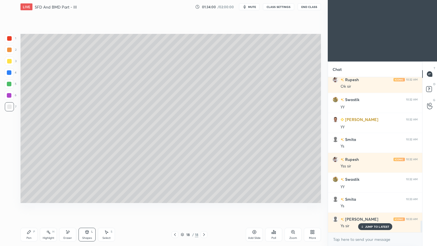
click at [11, 61] on div at bounding box center [9, 61] width 5 height 5
click at [88, 207] on icon at bounding box center [87, 231] width 3 height 3
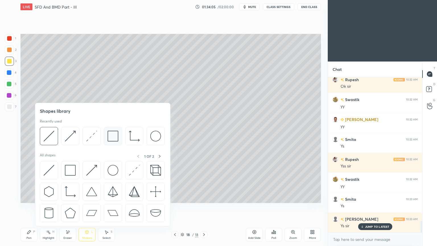
click at [113, 136] on img at bounding box center [113, 136] width 11 height 11
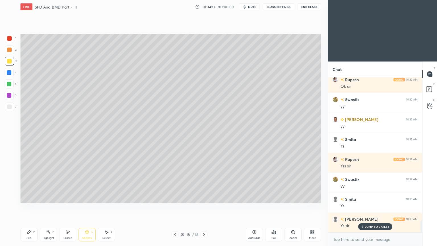
click at [104, 207] on icon at bounding box center [106, 232] width 5 height 5
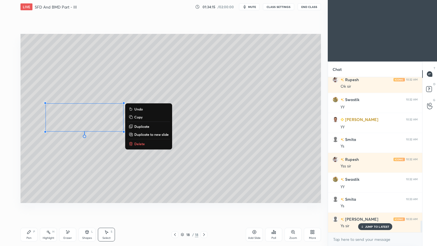
click at [241, 143] on div "0 ° Undo Copy Duplicate Duplicate to new slide Delete" at bounding box center [170, 118] width 301 height 169
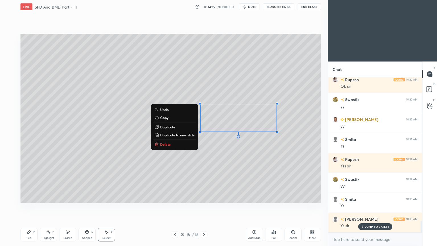
click at [199, 171] on div "0 ° Undo Copy Duplicate Duplicate to new slide Delete" at bounding box center [170, 118] width 301 height 169
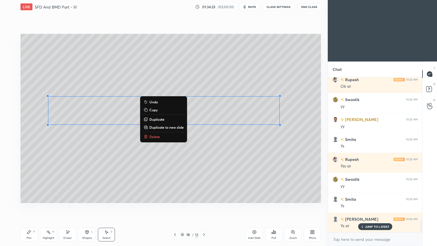
click at [85, 207] on div "Shapes L" at bounding box center [87, 235] width 17 height 14
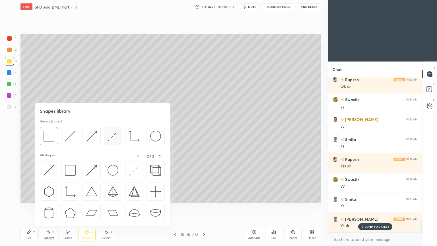
click at [110, 138] on img at bounding box center [113, 136] width 11 height 11
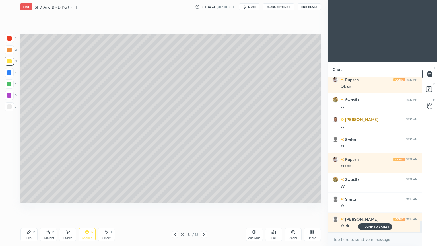
click at [7, 39] on div at bounding box center [9, 38] width 5 height 5
click at [27, 207] on icon at bounding box center [29, 232] width 5 height 5
click at [11, 73] on div at bounding box center [9, 72] width 5 height 5
click at [9, 94] on div at bounding box center [9, 95] width 5 height 5
click at [11, 36] on div at bounding box center [9, 38] width 5 height 5
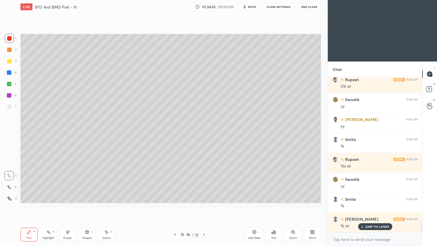
click at [11, 95] on div at bounding box center [9, 95] width 5 height 5
click at [88, 207] on div "Shapes L" at bounding box center [87, 235] width 17 height 14
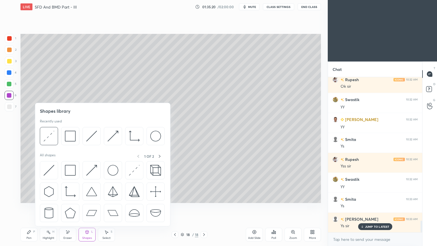
click at [29, 207] on icon at bounding box center [28, 231] width 3 height 3
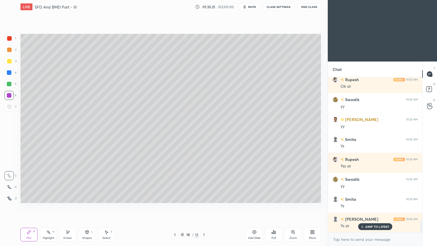
click at [12, 107] on div at bounding box center [9, 106] width 9 height 9
click at [9, 73] on div at bounding box center [9, 72] width 5 height 5
click at [10, 84] on div at bounding box center [9, 84] width 5 height 5
click at [105, 207] on div "Select S" at bounding box center [106, 235] width 17 height 14
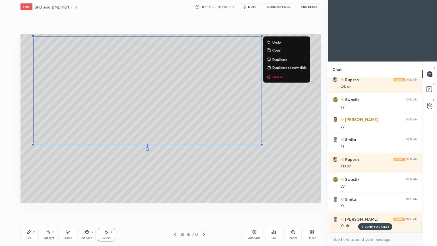
click at [32, 207] on div "Pen P" at bounding box center [28, 235] width 17 height 14
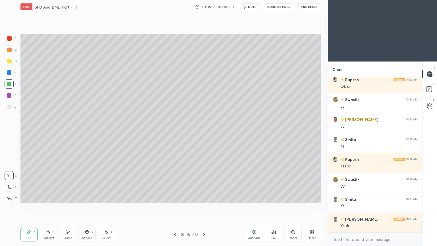
scroll to position [1923, 0]
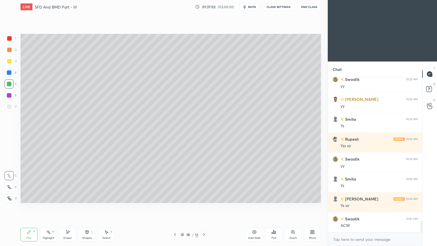
click at [83, 207] on div "Shapes L" at bounding box center [87, 235] width 17 height 14
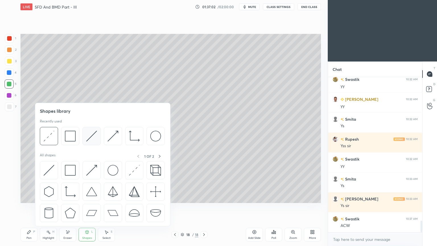
click at [92, 134] on img at bounding box center [91, 136] width 11 height 11
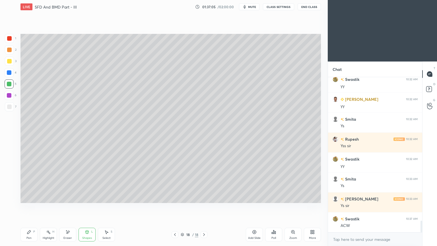
click at [32, 207] on div "Pen P" at bounding box center [28, 235] width 17 height 14
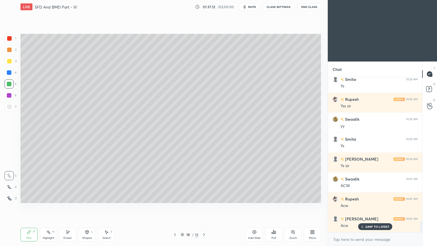
scroll to position [1983, 0]
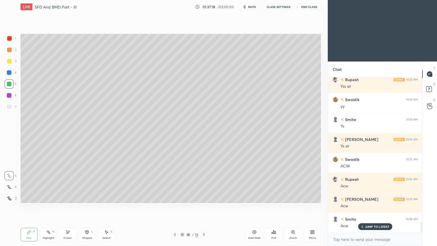
click at [9, 107] on div at bounding box center [9, 106] width 5 height 5
click at [9, 87] on div at bounding box center [9, 83] width 9 height 9
click at [86, 207] on div "Shapes L" at bounding box center [87, 235] width 17 height 14
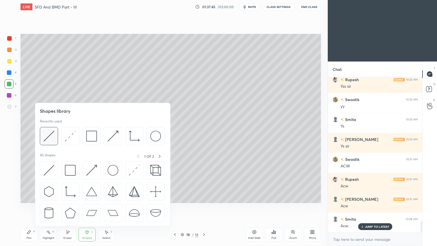
click at [49, 135] on img at bounding box center [49, 136] width 11 height 11
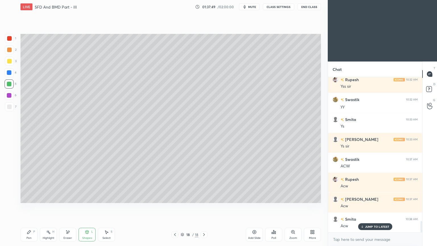
click at [29, 207] on icon at bounding box center [28, 231] width 3 height 3
click at [11, 106] on div at bounding box center [9, 106] width 5 height 5
click at [174, 207] on icon at bounding box center [175, 234] width 5 height 5
click at [177, 207] on icon at bounding box center [175, 234] width 5 height 5
click at [206, 207] on div "Pen P Highlight H Eraser Shapes L Select S 16 / 18 Add Slide Poll Zoom More" at bounding box center [170, 234] width 301 height 23
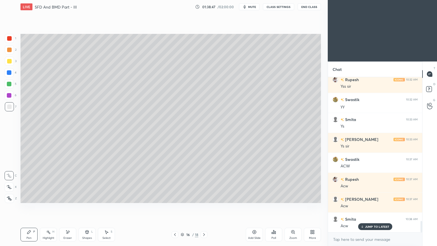
click at [207, 207] on div at bounding box center [204, 234] width 7 height 7
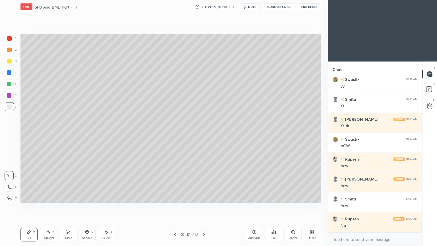
scroll to position [2023, 0]
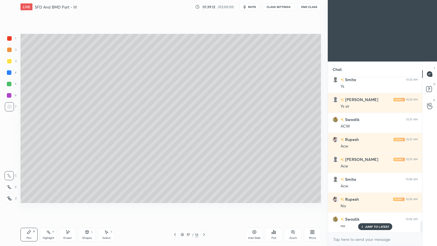
click at [176, 207] on icon at bounding box center [175, 234] width 5 height 5
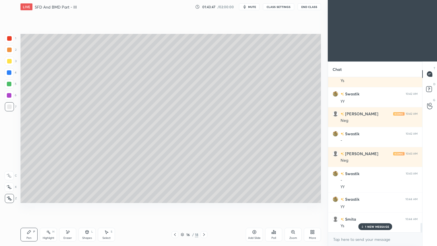
scroll to position [2447, 0]
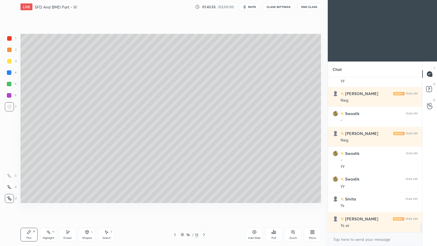
click at [11, 176] on icon at bounding box center [9, 176] width 5 height 4
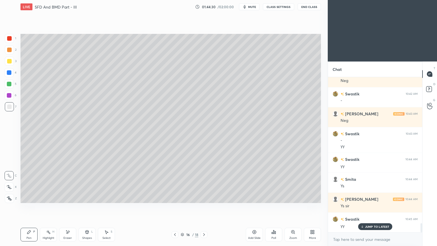
click at [205, 207] on icon at bounding box center [204, 234] width 5 height 5
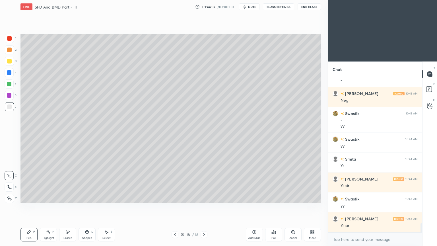
click at [178, 207] on div at bounding box center [175, 234] width 7 height 7
click at [175, 207] on div at bounding box center [175, 234] width 7 height 7
click at [204, 207] on div at bounding box center [204, 234] width 7 height 7
click at [204, 207] on icon at bounding box center [204, 234] width 5 height 5
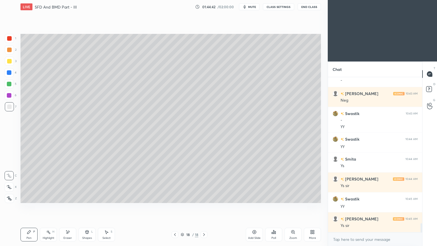
click at [209, 207] on div "18 / 18" at bounding box center [189, 234] width 113 height 7
click at [33, 207] on div "Pen P" at bounding box center [28, 235] width 17 height 14
click at [252, 207] on div "Add Slide" at bounding box center [254, 235] width 17 height 14
click at [26, 207] on div "Pen P" at bounding box center [28, 235] width 17 height 14
click at [10, 60] on div at bounding box center [9, 61] width 5 height 5
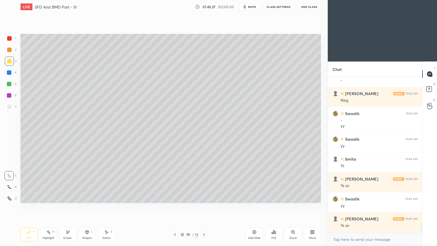
click at [25, 207] on div "Pen P" at bounding box center [28, 235] width 17 height 14
click at [87, 207] on icon at bounding box center [87, 232] width 5 height 5
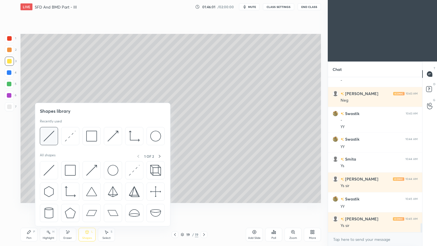
click at [54, 134] on img at bounding box center [49, 136] width 11 height 11
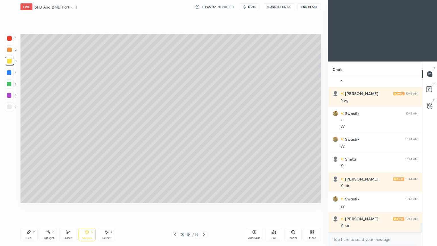
click at [9, 106] on div at bounding box center [9, 106] width 5 height 5
click at [29, 207] on icon at bounding box center [28, 231] width 3 height 3
click at [30, 207] on div "Pen P" at bounding box center [28, 235] width 17 height 14
click at [9, 63] on div at bounding box center [9, 61] width 5 height 5
click at [5, 106] on div at bounding box center [9, 106] width 9 height 9
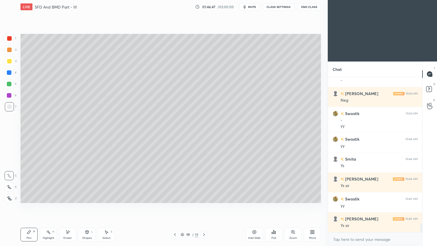
click at [27, 207] on div "Pen P" at bounding box center [28, 235] width 17 height 14
click at [29, 207] on icon at bounding box center [29, 232] width 5 height 5
click at [70, 207] on div "Eraser" at bounding box center [67, 235] width 17 height 14
click at [30, 207] on icon at bounding box center [29, 232] width 5 height 5
click at [74, 207] on div "Eraser" at bounding box center [67, 235] width 17 height 14
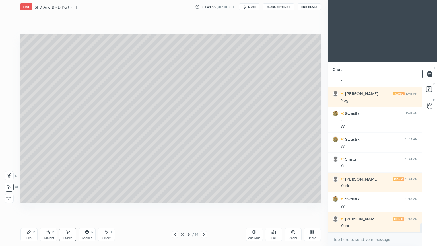
click at [33, 207] on div "Pen P" at bounding box center [28, 235] width 17 height 14
click at [68, 207] on icon at bounding box center [68, 232] width 3 height 3
click at [109, 207] on div "Select S" at bounding box center [106, 235] width 17 height 14
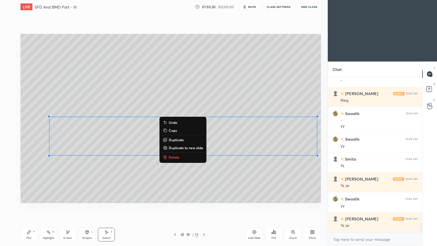
click at [178, 139] on p "Duplicate" at bounding box center [176, 139] width 15 height 5
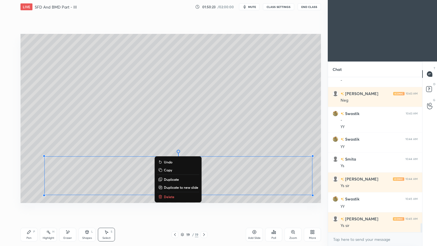
click at [68, 207] on icon at bounding box center [67, 232] width 5 height 5
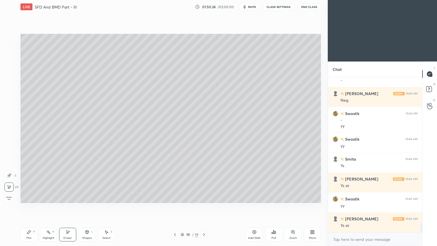
click at [28, 207] on icon at bounding box center [28, 231] width 3 height 3
click at [73, 207] on div "Eraser" at bounding box center [67, 235] width 17 height 14
click at [28, 207] on div "Pen" at bounding box center [28, 237] width 5 height 3
click at [86, 207] on icon at bounding box center [87, 231] width 3 height 3
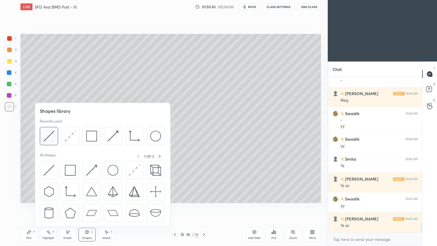
click at [51, 136] on img at bounding box center [49, 136] width 11 height 11
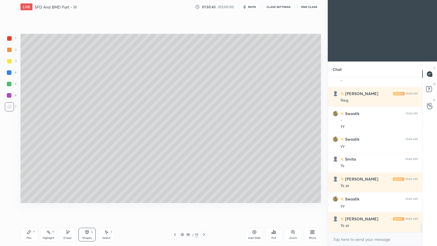
click at [7, 60] on div at bounding box center [9, 61] width 5 height 5
click at [29, 207] on icon at bounding box center [28, 231] width 3 height 3
click at [255, 207] on div "Add Slide" at bounding box center [254, 235] width 17 height 14
click at [28, 207] on icon at bounding box center [28, 231] width 3 height 3
click at [9, 107] on div at bounding box center [9, 106] width 5 height 5
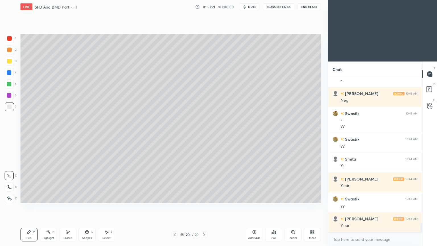
click at [68, 207] on icon at bounding box center [68, 232] width 3 height 3
click at [28, 207] on icon at bounding box center [29, 232] width 5 height 5
click at [176, 207] on icon at bounding box center [174, 234] width 5 height 5
click at [207, 207] on div at bounding box center [204, 234] width 7 height 7
click at [172, 207] on div at bounding box center [174, 234] width 7 height 7
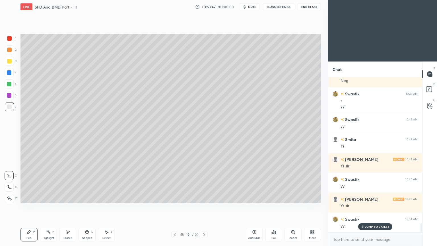
scroll to position [2527, 0]
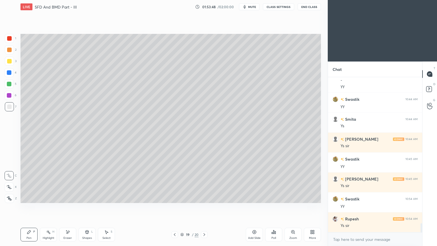
click at [206, 207] on icon at bounding box center [204, 234] width 5 height 5
click at [254, 207] on div "Add Slide" at bounding box center [254, 237] width 13 height 3
click at [25, 207] on div "Pen P" at bounding box center [28, 235] width 17 height 14
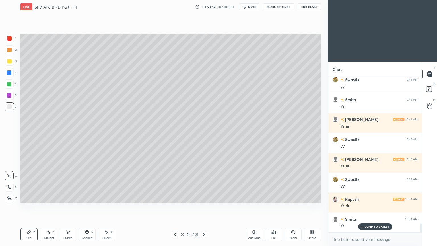
click at [174, 207] on icon at bounding box center [175, 234] width 5 height 5
click at [174, 207] on icon at bounding box center [175, 234] width 2 height 3
click at [108, 207] on div "Select" at bounding box center [106, 237] width 8 height 3
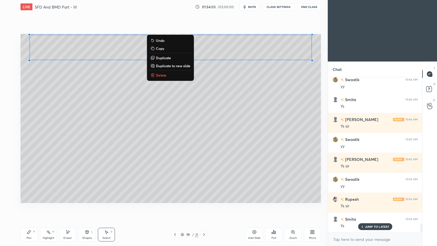
click at [162, 48] on p "Copy" at bounding box center [160, 48] width 8 height 5
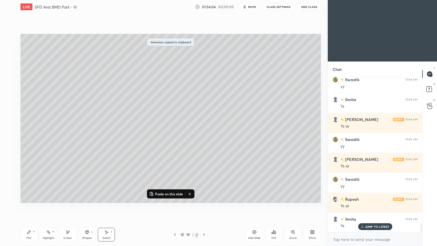
click at [205, 207] on icon at bounding box center [204, 234] width 5 height 5
click at [206, 207] on div at bounding box center [204, 234] width 7 height 7
click at [168, 193] on p "Paste on this slide" at bounding box center [169, 194] width 28 height 5
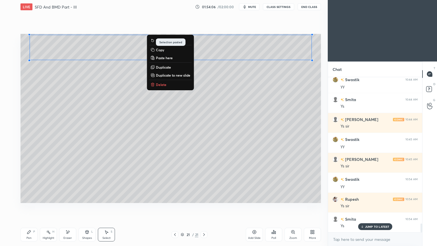
click at [65, 207] on div "Eraser" at bounding box center [67, 235] width 17 height 14
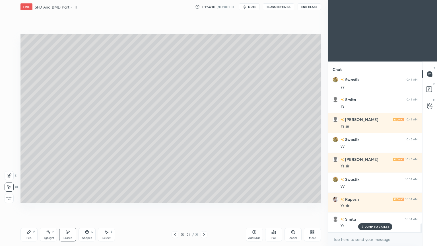
click at [28, 207] on icon at bounding box center [28, 231] width 3 height 3
click at [10, 61] on div at bounding box center [9, 61] width 5 height 5
click at [10, 104] on div at bounding box center [9, 106] width 5 height 5
click at [67, 207] on icon at bounding box center [68, 232] width 3 height 3
click at [31, 207] on icon at bounding box center [29, 232] width 5 height 5
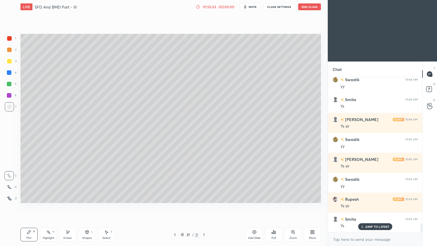
click at [255, 6] on span "mute" at bounding box center [253, 7] width 8 height 4
click at [255, 6] on span "unmute" at bounding box center [252, 7] width 12 height 4
click at [27, 207] on icon at bounding box center [29, 232] width 5 height 5
click at [35, 207] on div "Pen P" at bounding box center [28, 235] width 17 height 14
click at [102, 207] on div "Select S" at bounding box center [106, 235] width 17 height 14
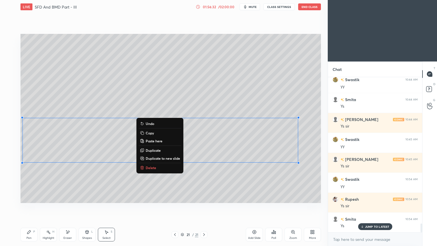
click at [29, 207] on div "Pen" at bounding box center [28, 237] width 5 height 3
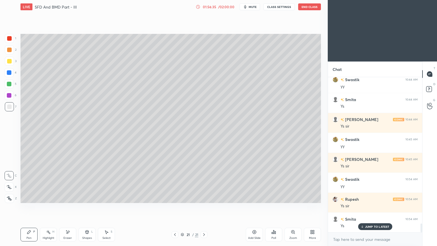
click at [106, 207] on icon at bounding box center [106, 232] width 3 height 3
click at [105, 207] on icon at bounding box center [106, 232] width 5 height 5
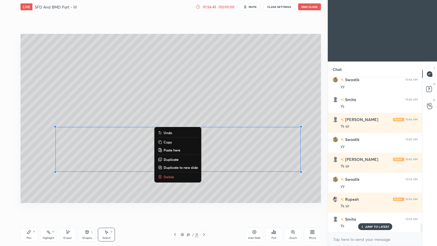
click at [177, 159] on p "Duplicate" at bounding box center [171, 159] width 15 height 5
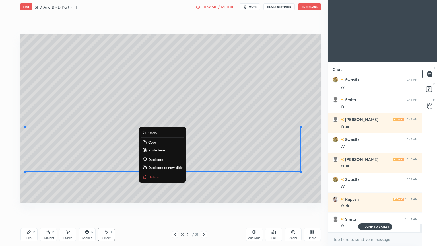
click at [254, 106] on div "0 ° Undo Copy Paste here Duplicate Duplicate to new slide Delete" at bounding box center [170, 118] width 301 height 169
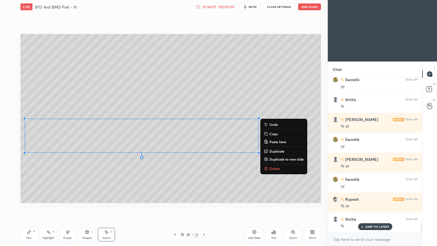
click at [56, 175] on div "0 ° Undo Copy Paste here Duplicate Duplicate to new slide Delete" at bounding box center [170, 118] width 301 height 169
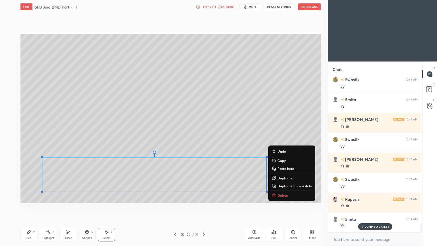
click at [30, 207] on div "Pen P" at bounding box center [28, 235] width 17 height 14
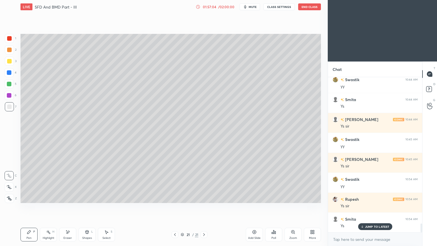
click at [77, 207] on div "Pen P Highlight H Eraser Shapes L Select S" at bounding box center [76, 235] width 113 height 14
click at [73, 207] on div "Eraser" at bounding box center [67, 235] width 17 height 14
click at [30, 207] on icon at bounding box center [28, 231] width 3 height 3
click at [72, 207] on div "Eraser" at bounding box center [67, 235] width 17 height 14
click at [29, 207] on div "Pen P" at bounding box center [28, 235] width 17 height 14
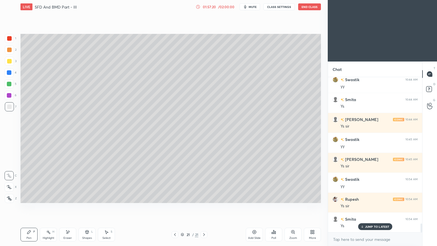
click at [86, 207] on div "Shapes L" at bounding box center [87, 235] width 17 height 14
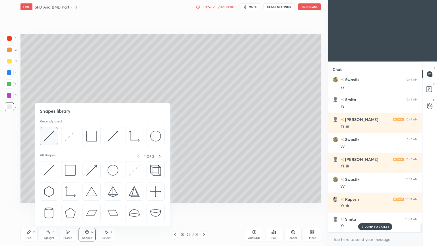
click at [51, 136] on img at bounding box center [49, 136] width 11 height 11
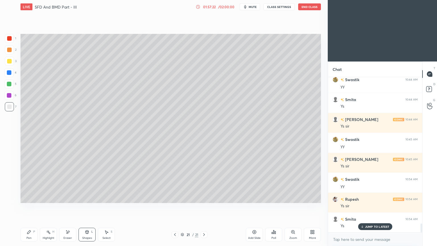
click at [11, 58] on div at bounding box center [9, 61] width 9 height 9
click at [25, 207] on div "Pen P" at bounding box center [28, 235] width 17 height 14
click at [7, 104] on div at bounding box center [9, 106] width 9 height 9
click at [254, 207] on icon at bounding box center [254, 232] width 5 height 5
click at [26, 207] on div "Pen P" at bounding box center [28, 235] width 17 height 14
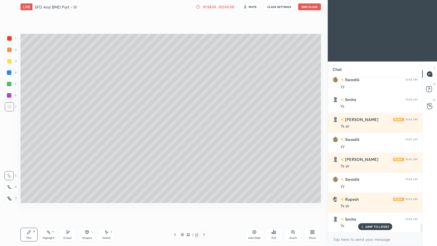
click at [175, 207] on icon at bounding box center [175, 234] width 5 height 5
click at [175, 207] on div at bounding box center [175, 234] width 7 height 7
click at [206, 207] on icon at bounding box center [204, 234] width 5 height 5
click at [205, 207] on icon at bounding box center [204, 234] width 5 height 5
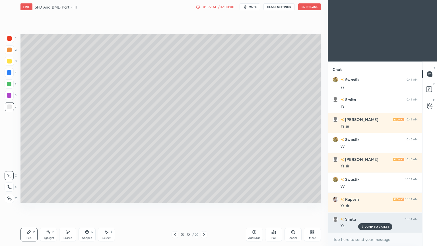
click at [373, 207] on p "JUMP TO LATEST" at bounding box center [377, 226] width 24 height 3
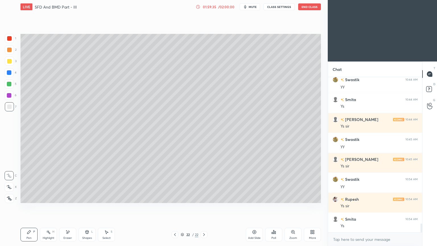
click at [176, 207] on icon at bounding box center [175, 234] width 5 height 5
click at [204, 207] on icon at bounding box center [204, 234] width 5 height 5
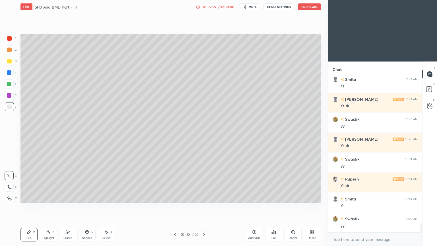
click at [174, 207] on icon at bounding box center [175, 234] width 5 height 5
click at [172, 207] on div at bounding box center [175, 234] width 7 height 7
click at [174, 207] on icon at bounding box center [175, 234] width 5 height 5
click at [177, 207] on div at bounding box center [175, 234] width 7 height 7
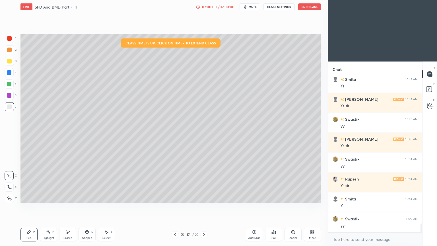
click at [176, 207] on div at bounding box center [175, 234] width 7 height 7
click at [178, 207] on div at bounding box center [175, 234] width 7 height 7
click at [180, 207] on div "14 / 22" at bounding box center [190, 234] width 36 height 7
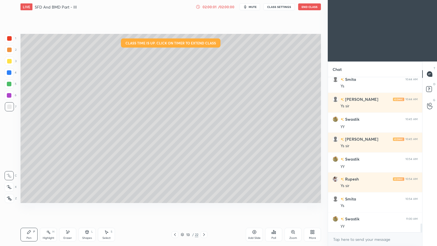
click at [179, 207] on div "13 / 22" at bounding box center [190, 234] width 36 height 7
click at [174, 207] on icon at bounding box center [175, 234] width 5 height 5
click at [174, 207] on div at bounding box center [175, 234] width 7 height 7
click at [176, 207] on icon at bounding box center [175, 234] width 5 height 5
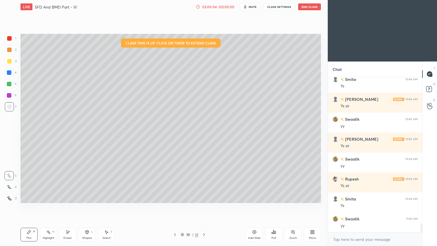
click at [174, 207] on icon at bounding box center [175, 234] width 5 height 5
click at [173, 207] on icon at bounding box center [175, 234] width 5 height 5
click at [172, 207] on div at bounding box center [175, 234] width 7 height 7
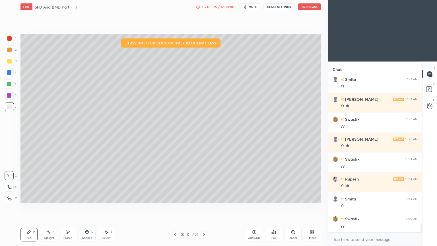
click at [171, 207] on div "5 / 22" at bounding box center [189, 234] width 113 height 7
click at [173, 207] on icon at bounding box center [175, 234] width 5 height 5
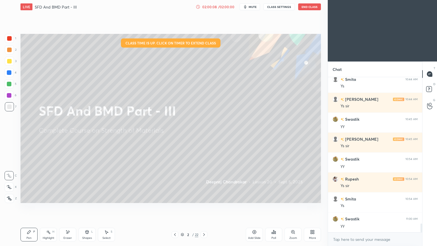
click at [172, 207] on div at bounding box center [175, 234] width 7 height 7
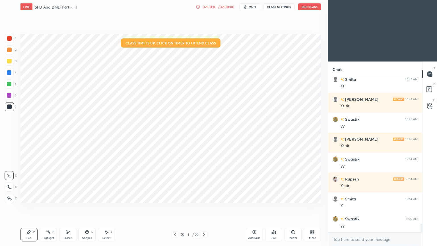
click at [204, 207] on icon at bounding box center [204, 234] width 2 height 3
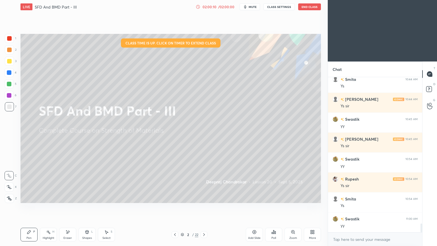
click at [206, 207] on div at bounding box center [204, 234] width 7 height 7
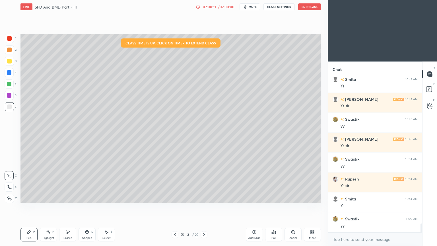
click at [205, 207] on icon at bounding box center [204, 234] width 5 height 5
click at [204, 207] on icon at bounding box center [204, 234] width 5 height 5
click at [205, 207] on icon at bounding box center [204, 234] width 5 height 5
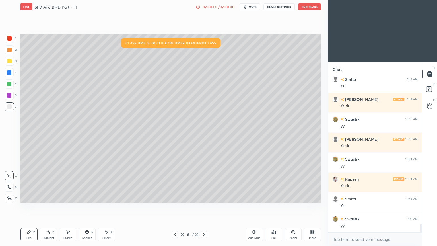
click at [205, 207] on icon at bounding box center [204, 234] width 5 height 5
click at [204, 207] on icon at bounding box center [204, 234] width 2 height 3
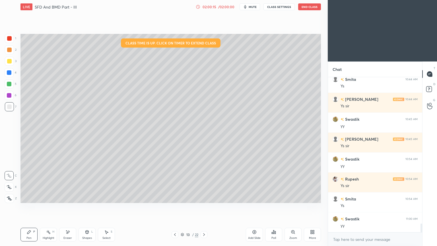
click at [203, 207] on icon at bounding box center [204, 234] width 5 height 5
click at [204, 207] on icon at bounding box center [204, 234] width 5 height 5
click at [203, 207] on icon at bounding box center [204, 234] width 5 height 5
click at [202, 207] on icon at bounding box center [204, 234] width 5 height 5
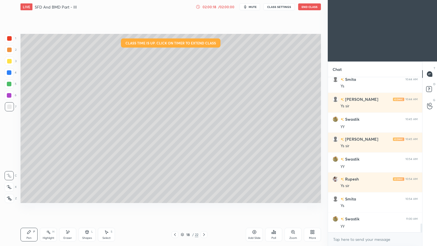
click at [203, 207] on icon at bounding box center [204, 234] width 5 height 5
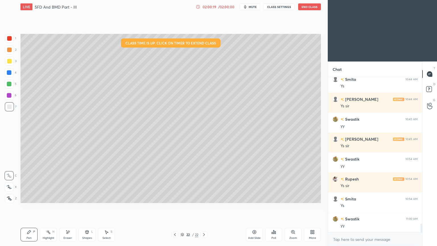
click at [203, 207] on icon at bounding box center [204, 234] width 5 height 5
click at [202, 207] on icon at bounding box center [204, 234] width 5 height 5
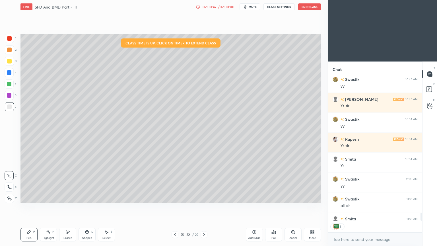
scroll to position [2, 2]
click at [310, 9] on button "End Class" at bounding box center [309, 6] width 23 height 7
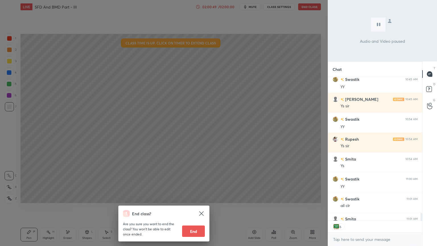
click at [197, 207] on button "End" at bounding box center [193, 230] width 23 height 11
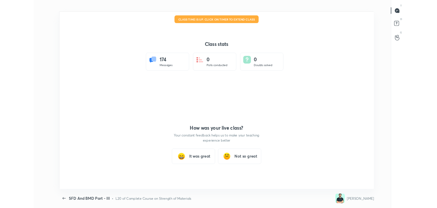
scroll to position [28286, 28025]
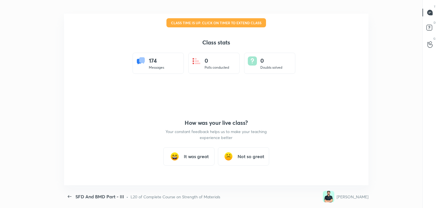
type textarea "x"
